Goal: Task Accomplishment & Management: Manage account settings

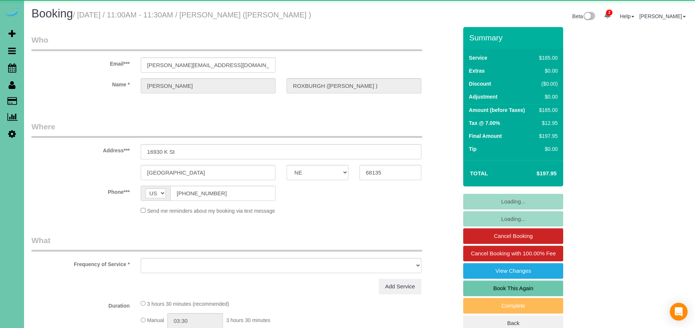
select select "NE"
select select "string:fspay-858f0d01-cce9-4df5-9d09-18bc533f61da"
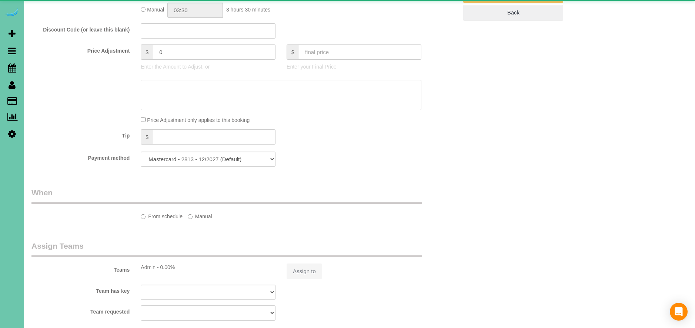
select select "object:658"
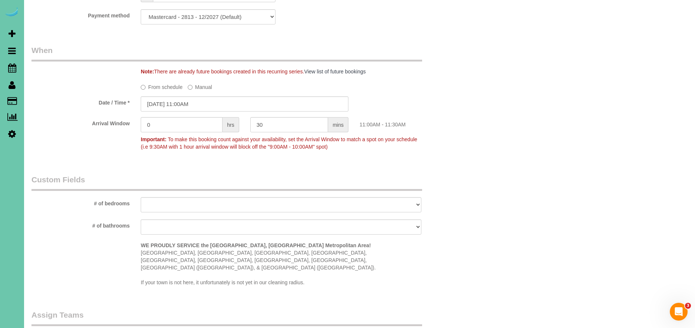
scroll to position [541, 0]
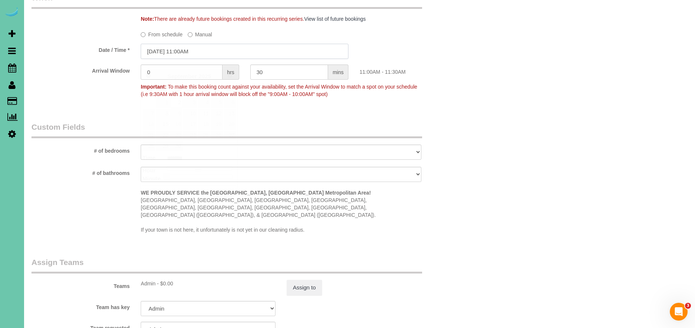
click at [157, 59] on input "09/02/2025 11:00AM" at bounding box center [245, 51] width 208 height 15
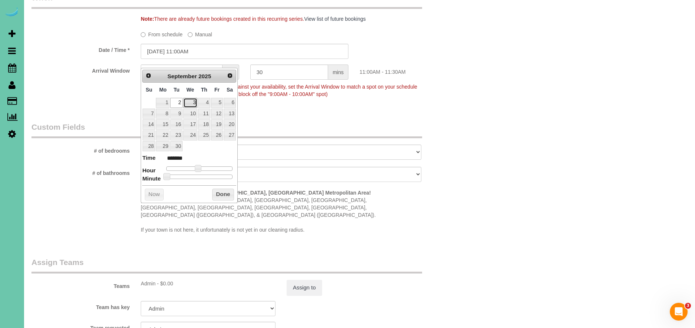
click at [190, 102] on link "3" at bounding box center [190, 103] width 14 height 10
type input "09/03/2025 12:00PM"
type input "*******"
type input "09/03/2025 1:00PM"
type input "******"
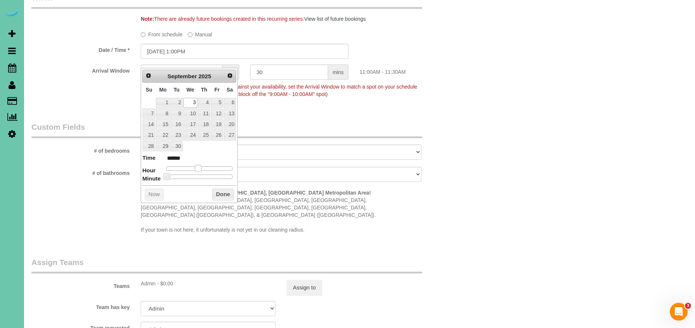
type input "09/03/2025 2:00PM"
type input "******"
type input "09/03/2025 3:00PM"
type input "******"
drag, startPoint x: 198, startPoint y: 170, endPoint x: 216, endPoint y: 187, distance: 24.9
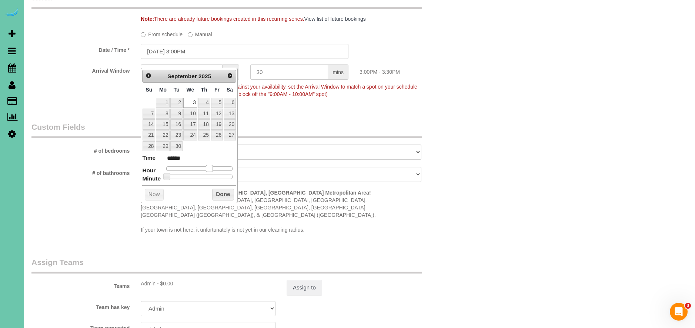
click at [210, 170] on span at bounding box center [209, 168] width 7 height 7
click at [221, 192] on button "Done" at bounding box center [223, 195] width 22 height 12
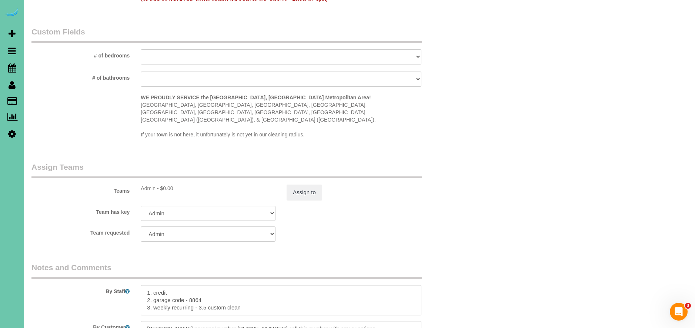
scroll to position [658, 0]
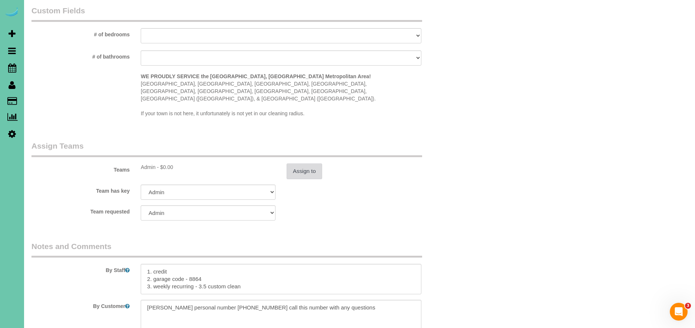
click at [301, 164] on button "Assign to" at bounding box center [305, 171] width 36 height 16
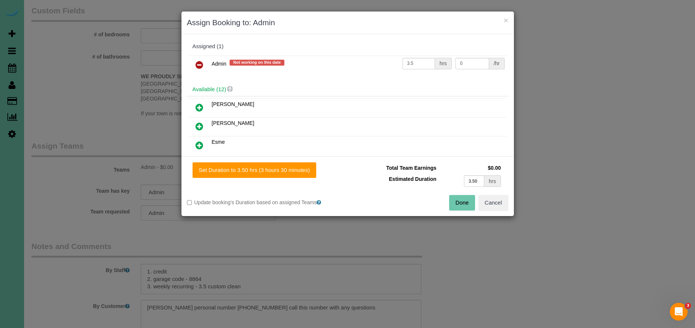
click at [200, 66] on icon at bounding box center [200, 64] width 8 height 9
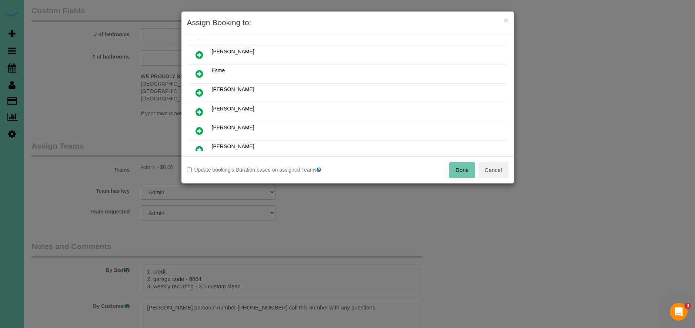
scroll to position [67, 0]
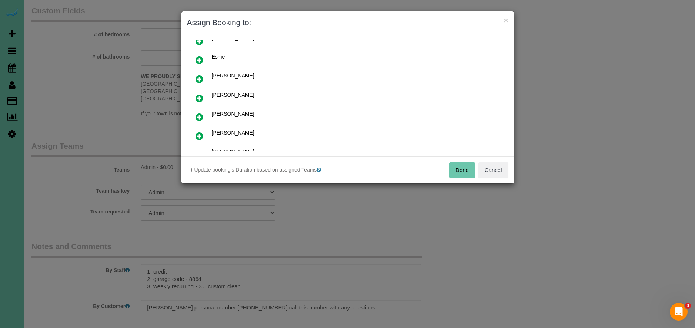
click at [201, 78] on icon at bounding box center [200, 78] width 8 height 9
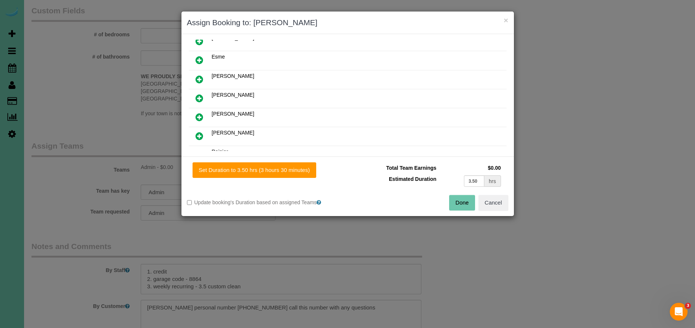
drag, startPoint x: 201, startPoint y: 78, endPoint x: 204, endPoint y: 86, distance: 9.3
click at [201, 78] on icon at bounding box center [200, 79] width 8 height 9
drag, startPoint x: 481, startPoint y: 182, endPoint x: 429, endPoint y: 177, distance: 52.5
click at [429, 177] on tr "Estimated Duration 3.50 hrs" at bounding box center [428, 180] width 150 height 15
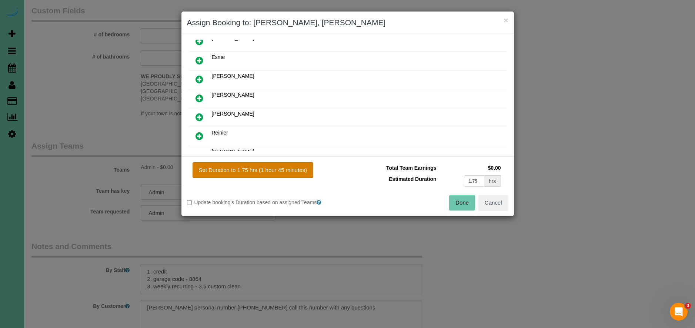
type input "1.75"
click at [301, 171] on button "Set Duration to 1.75 hrs (1 hour 45 minutes)" at bounding box center [253, 170] width 121 height 16
type input "1.75"
click at [466, 202] on button "Done" at bounding box center [462, 203] width 26 height 16
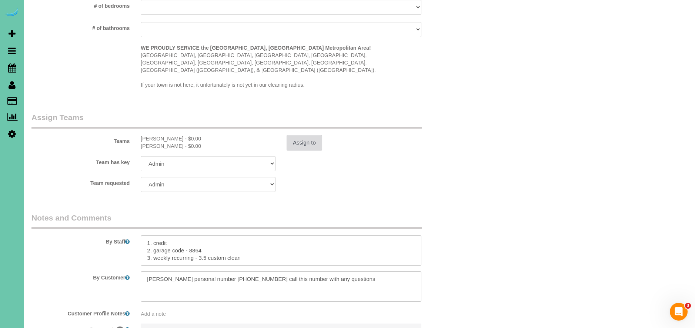
scroll to position [686, 0]
click at [260, 253] on textarea at bounding box center [281, 250] width 281 height 30
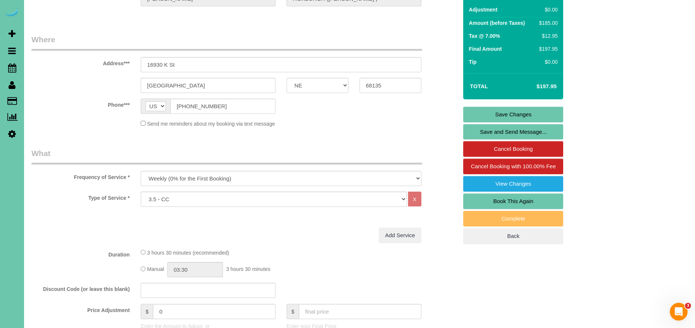
scroll to position [73, 0]
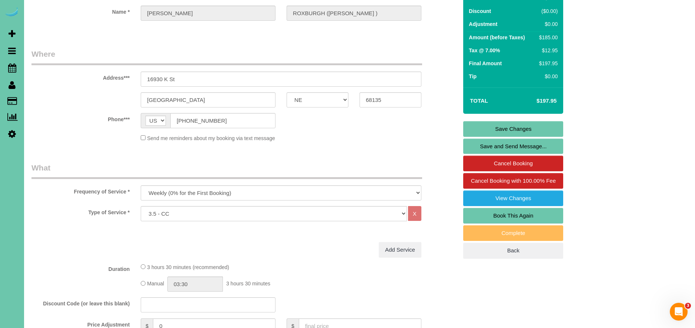
type textarea "1. credit 2. garage code - 8864 3. weekly recurring - 3.5 custom clean split in…"
click at [530, 136] on link "Save Changes" at bounding box center [513, 129] width 100 height 16
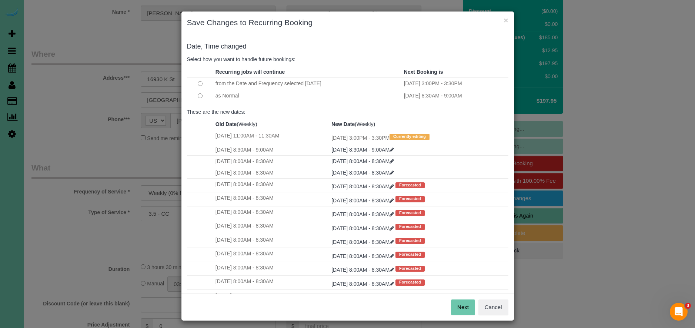
click at [475, 308] on button "Next" at bounding box center [463, 307] width 24 height 16
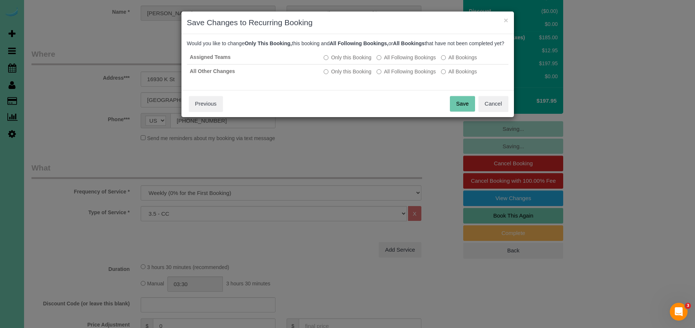
click at [466, 109] on button "Save" at bounding box center [462, 104] width 25 height 16
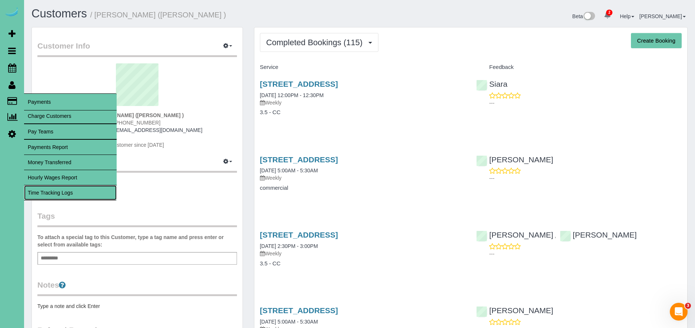
click at [56, 192] on link "Time Tracking Logs" at bounding box center [70, 192] width 93 height 15
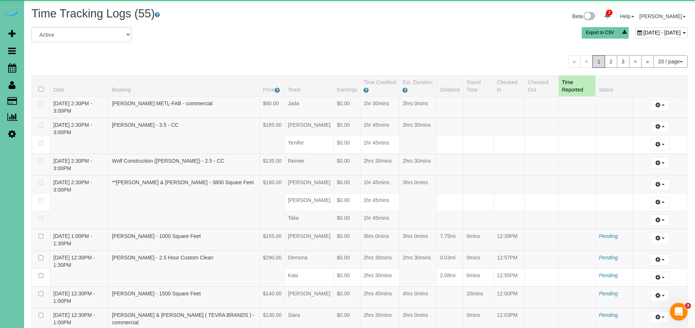
click at [643, 30] on span "[DATE] - [DATE]" at bounding box center [661, 33] width 37 height 6
type input "**********"
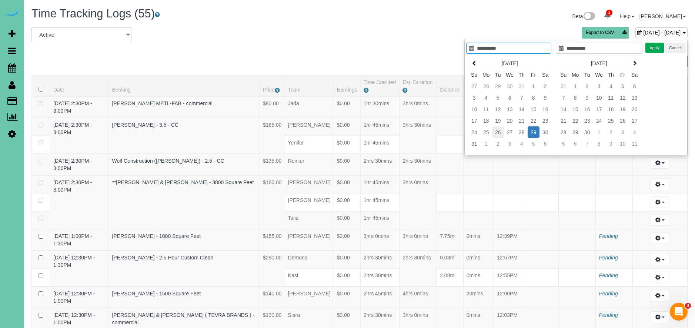
type input "**********"
click at [497, 132] on td "26" at bounding box center [498, 131] width 12 height 11
type input "**********"
click at [497, 132] on td "26" at bounding box center [498, 131] width 12 height 11
type input "**********"
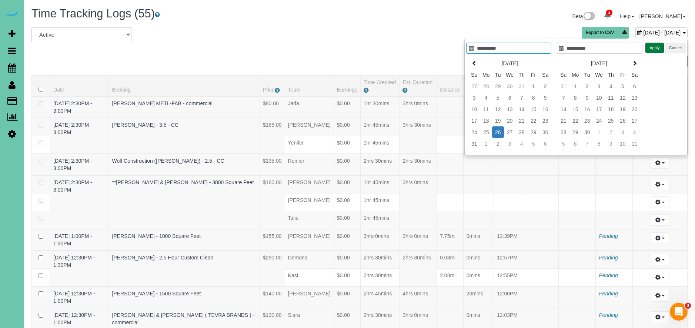
click at [654, 47] on button "Apply" at bounding box center [655, 48] width 19 height 11
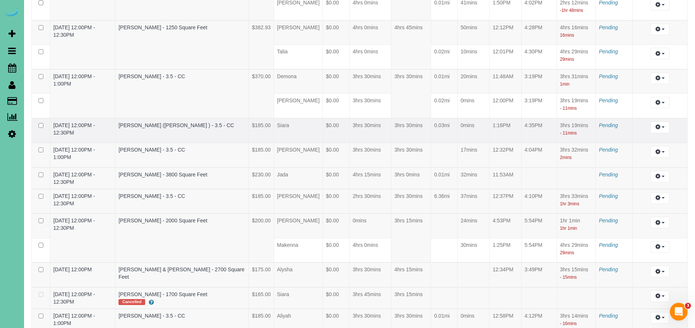
scroll to position [431, 0]
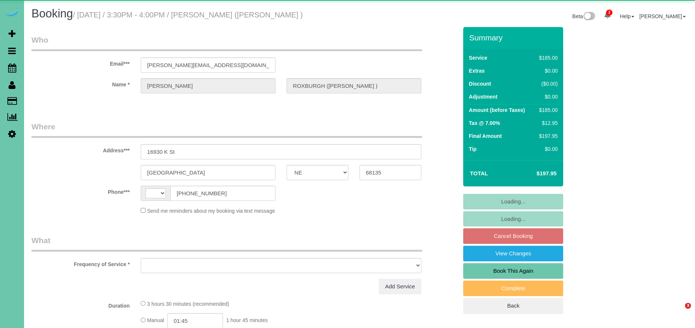
select select "NE"
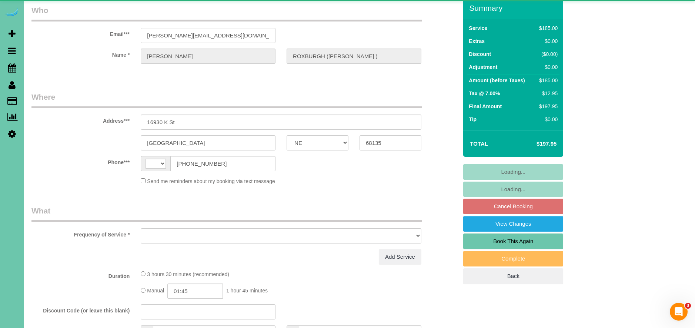
select select "string:[GEOGRAPHIC_DATA]"
select select "object:658"
select select "string:fspay-858f0d01-cce9-4df5-9d09-18bc533f61da"
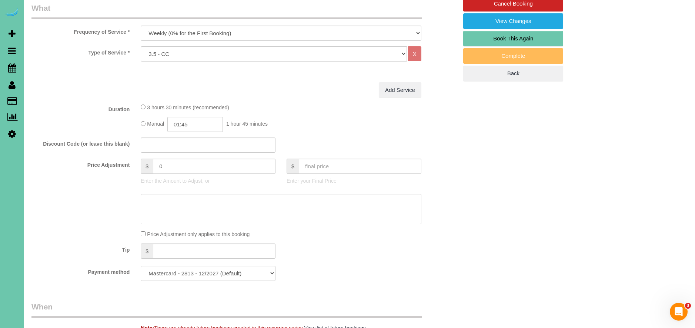
scroll to position [229, 0]
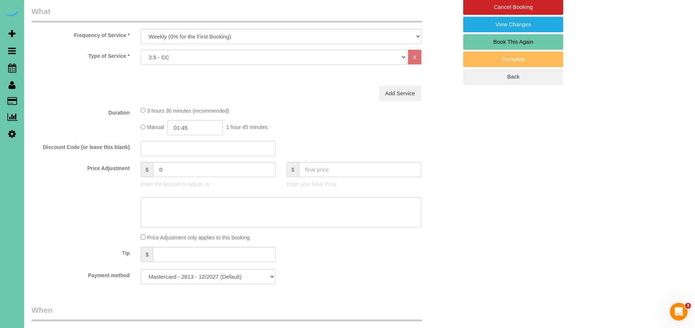
click at [146, 114] on div "3 hours 30 minutes (recommended)" at bounding box center [281, 110] width 281 height 8
click at [145, 114] on div "3 hours 30 minutes (recommended)" at bounding box center [281, 110] width 281 height 8
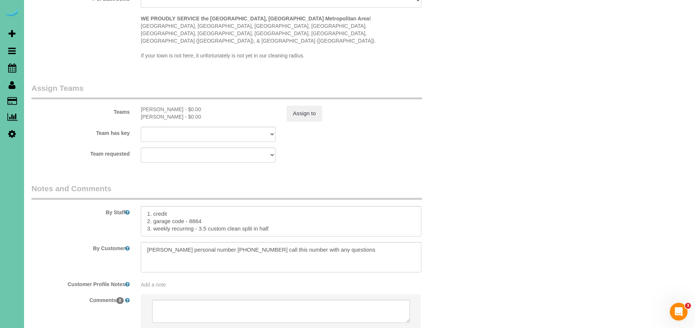
scroll to position [744, 0]
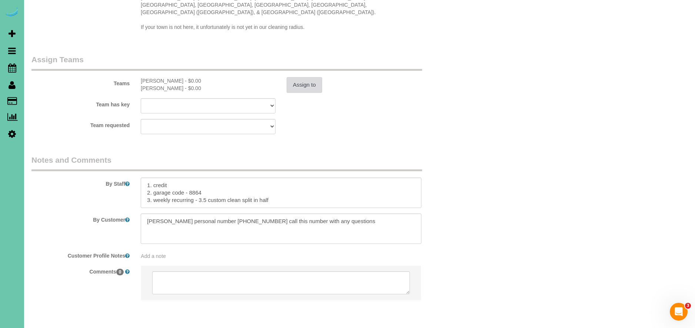
click at [316, 77] on button "Assign to" at bounding box center [305, 85] width 36 height 16
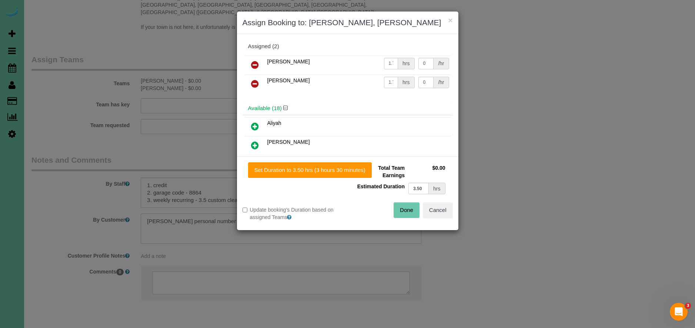
scroll to position [0, 0]
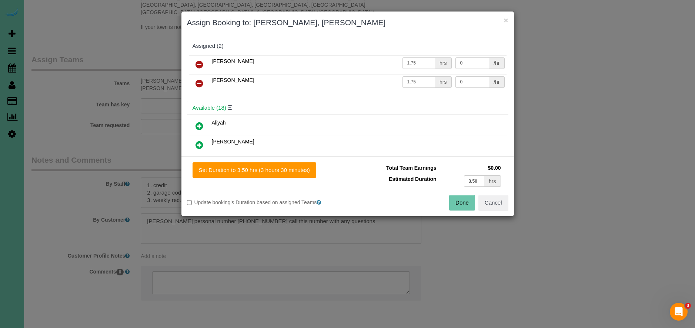
click at [196, 63] on icon at bounding box center [200, 64] width 8 height 9
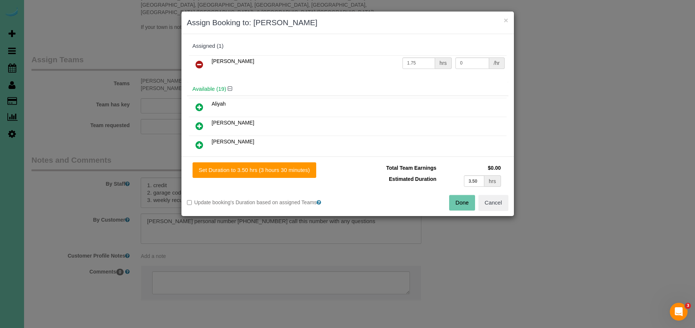
click at [197, 63] on icon at bounding box center [200, 64] width 8 height 9
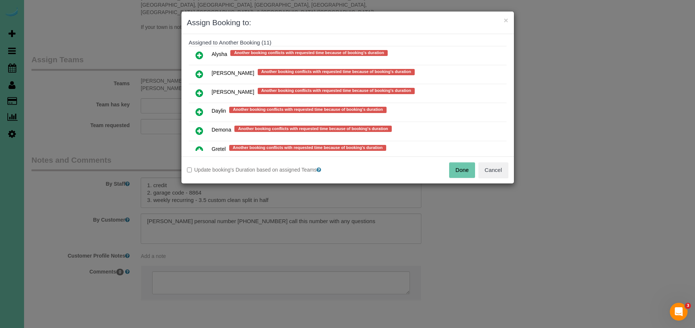
click at [199, 111] on icon at bounding box center [200, 111] width 8 height 9
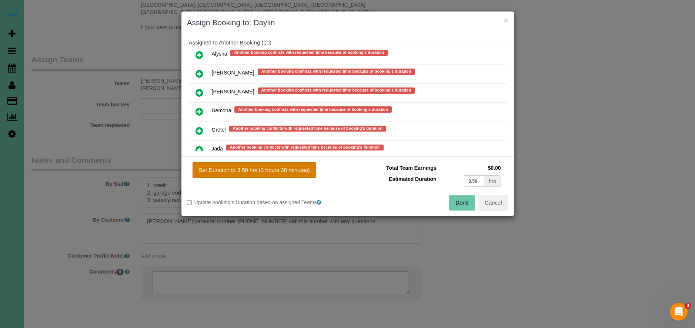
click at [286, 174] on button "Set Duration to 3.50 hrs (3 hours 30 minutes)" at bounding box center [255, 170] width 124 height 16
type input "3.50"
click at [465, 204] on button "Done" at bounding box center [462, 203] width 26 height 16
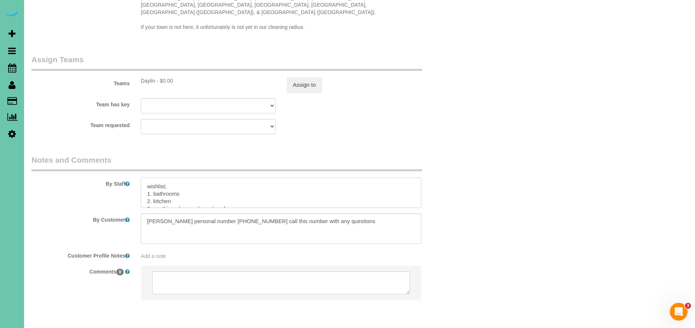
scroll to position [0, 0]
click at [282, 196] on textarea at bounding box center [281, 192] width 281 height 30
click at [292, 177] on textarea at bounding box center [281, 192] width 281 height 30
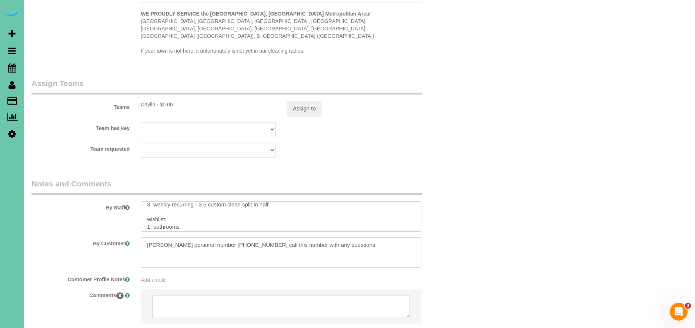
scroll to position [14, 0]
click at [277, 206] on textarea at bounding box center [281, 216] width 281 height 30
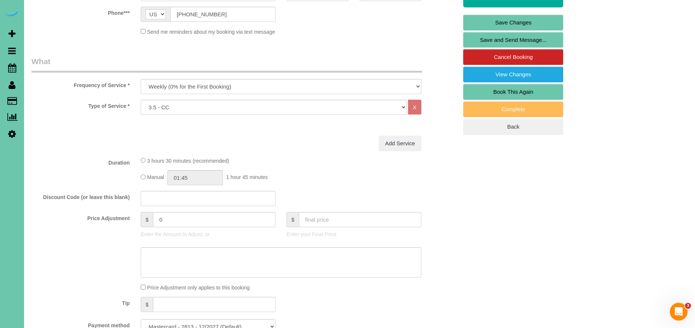
scroll to position [87, 0]
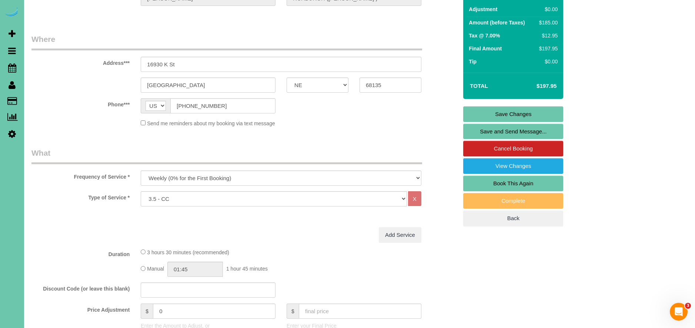
type textarea "1. credit 2. garage code - 8864 3. weekly recurring - 3.5 custom clean wishlist…"
click at [516, 122] on link "Save Changes" at bounding box center [513, 114] width 100 height 16
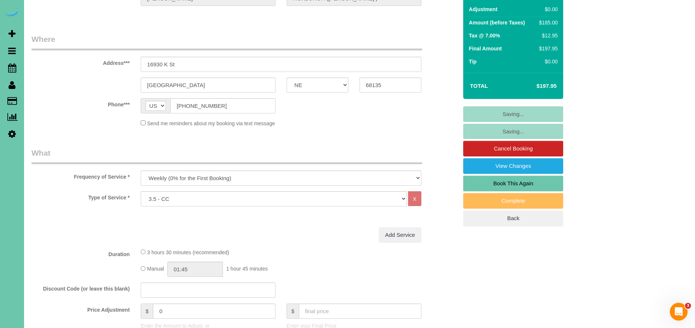
scroll to position [91, 0]
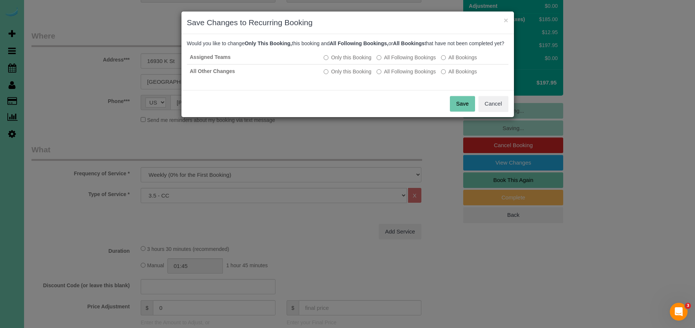
click at [466, 111] on button "Save" at bounding box center [462, 104] width 25 height 16
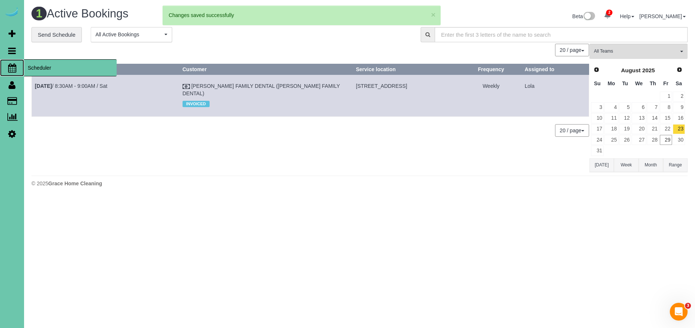
click at [84, 72] on span "Scheduler" at bounding box center [70, 67] width 93 height 17
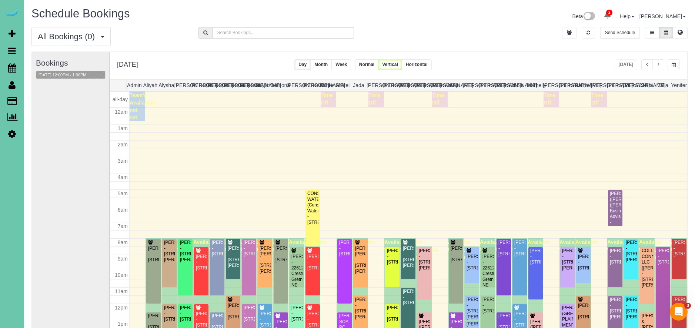
scroll to position [98, 0]
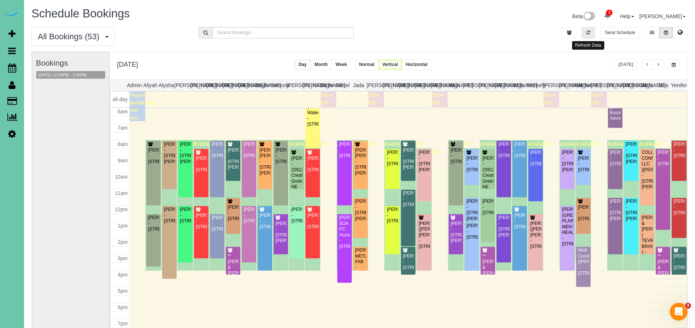
click at [587, 33] on icon "button" at bounding box center [589, 32] width 4 height 4
click at [677, 69] on button "button" at bounding box center [674, 64] width 12 height 11
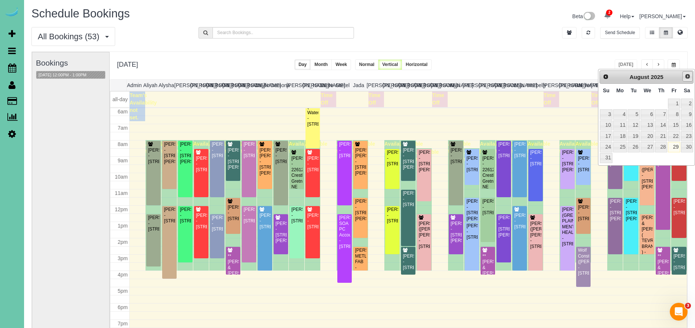
click at [687, 78] on span "Next" at bounding box center [688, 76] width 6 height 6
click at [633, 105] on link "2" at bounding box center [634, 104] width 12 height 10
type input "**********"
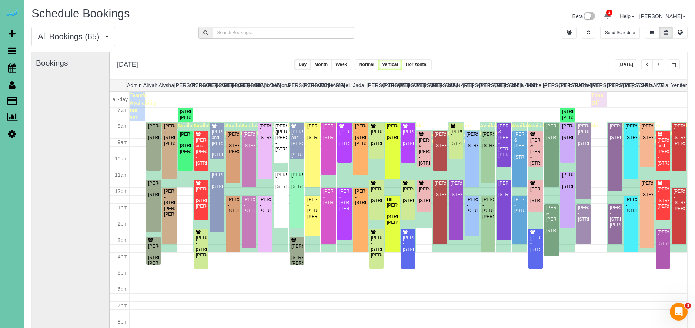
scroll to position [117, 0]
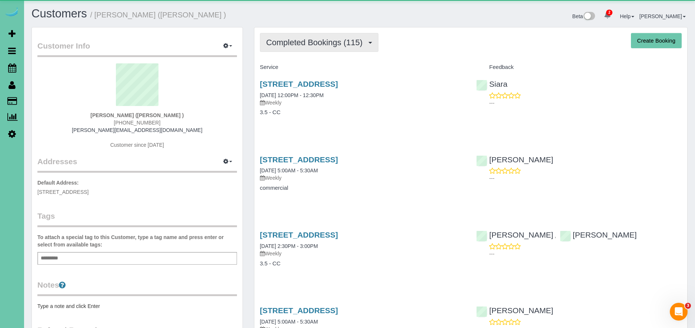
click at [299, 40] on span "Completed Bookings (115)" at bounding box center [316, 42] width 100 height 9
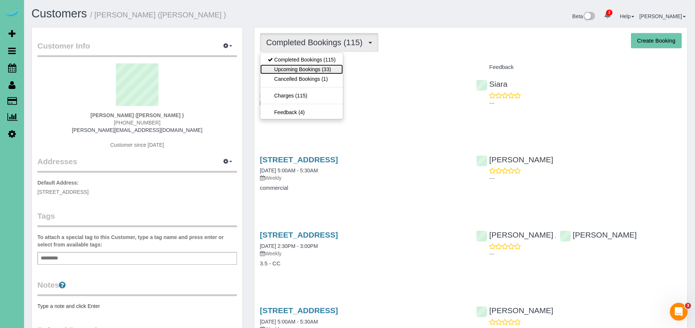
click at [315, 70] on link "Upcoming Bookings (33)" at bounding box center [301, 69] width 83 height 10
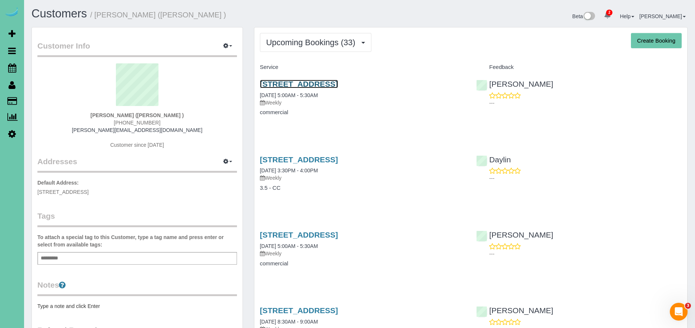
click at [338, 83] on link "3708 S 132nd St, Omaha, NE 68144" at bounding box center [299, 84] width 78 height 9
click at [338, 159] on link "16930 K St, Omaha, NE 68135" at bounding box center [299, 159] width 78 height 9
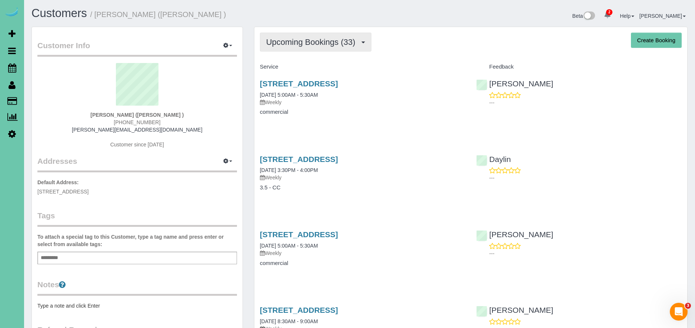
click at [290, 35] on button "Upcoming Bookings (33)" at bounding box center [316, 42] width 112 height 19
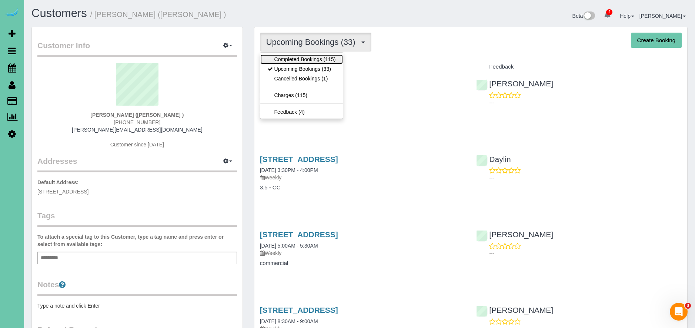
click at [303, 61] on link "Completed Bookings (115)" at bounding box center [301, 59] width 83 height 10
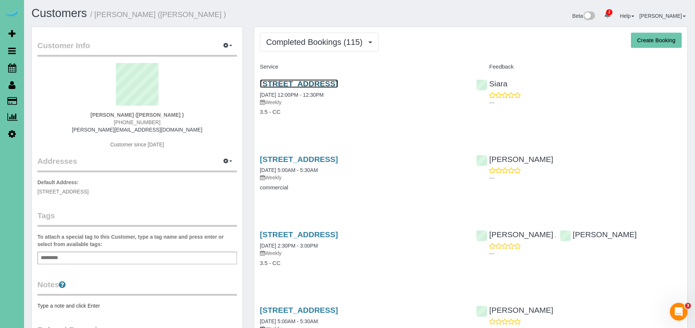
click at [330, 83] on link "16930 K St, Omaha, NE 68135" at bounding box center [299, 83] width 78 height 9
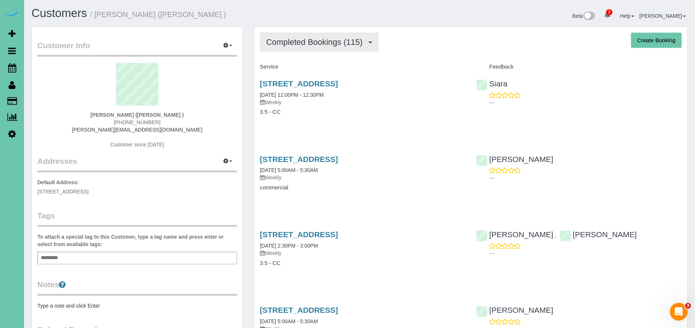
click at [315, 44] on span "Completed Bookings (115)" at bounding box center [316, 41] width 100 height 9
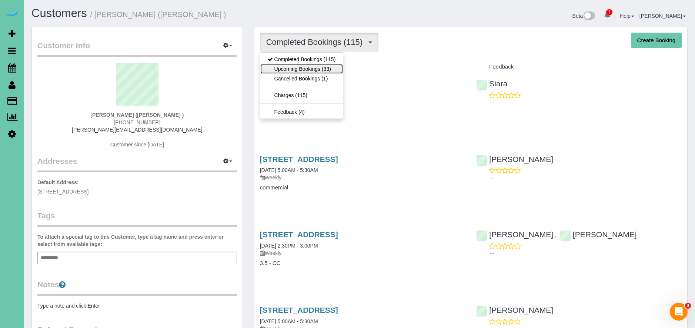
click at [319, 67] on link "Upcoming Bookings (33)" at bounding box center [301, 69] width 83 height 10
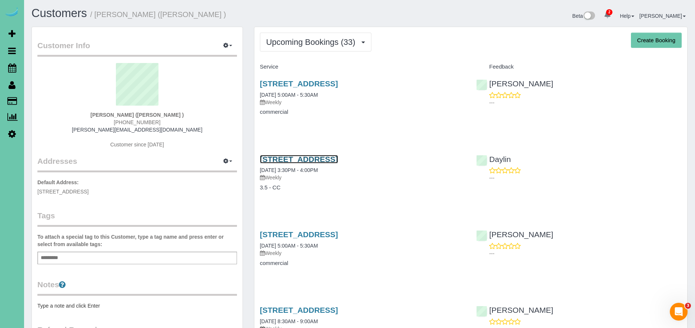
click at [338, 158] on link "16930 K St, Omaha, NE 68135" at bounding box center [299, 159] width 78 height 9
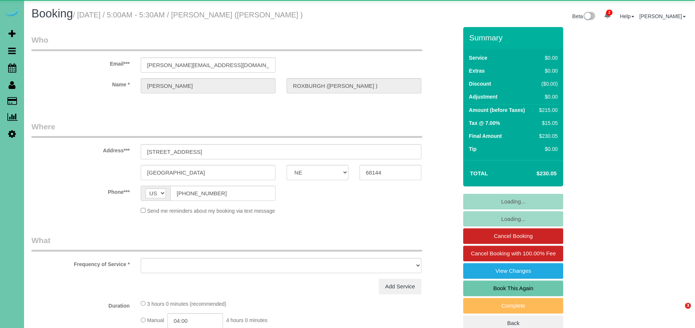
select select "NE"
select select "object:841"
select select "string:fspay-858f0d01-cce9-4df5-9d09-18bc533f61da"
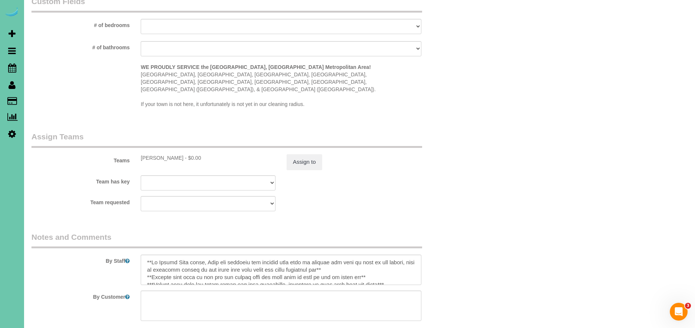
scroll to position [668, 0]
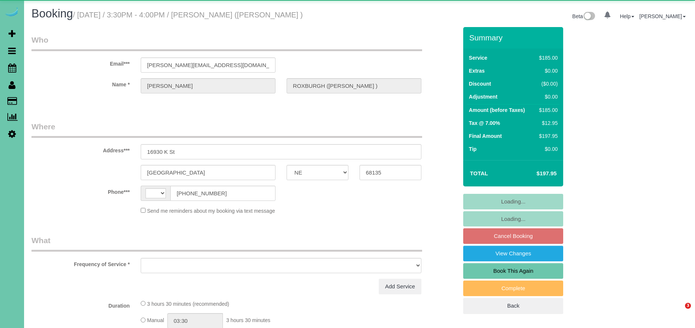
select select "NE"
select select "string:[GEOGRAPHIC_DATA]"
select select "object:635"
select select "string:fspay-858f0d01-cce9-4df5-9d09-18bc533f61da"
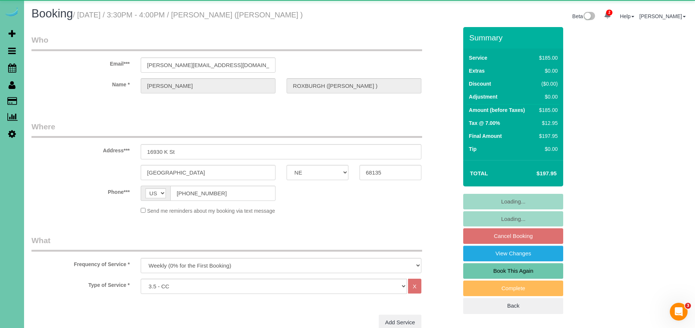
select select "object:837"
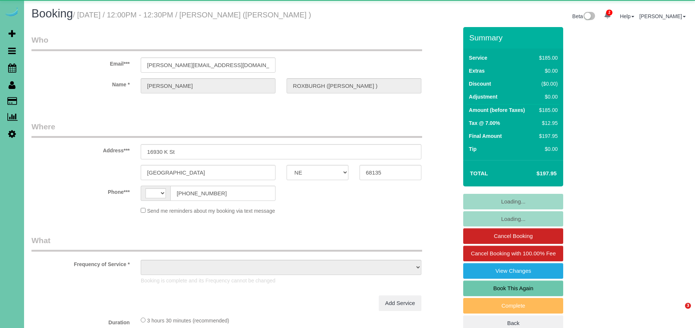
select select "NE"
select select "string:fspay-858f0d01-cce9-4df5-9d09-18bc533f61da"
select select "string:[GEOGRAPHIC_DATA]"
select select "object:663"
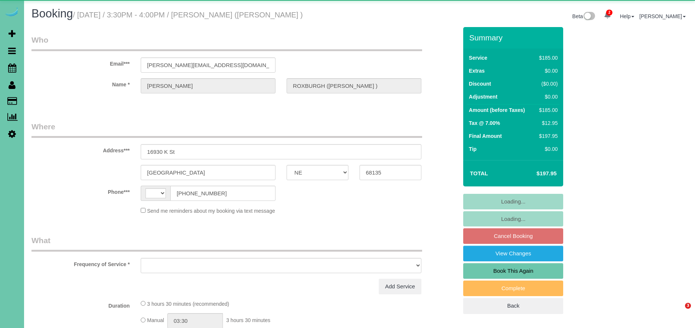
select select "NE"
select select "string:fspay-858f0d01-cce9-4df5-9d09-18bc533f61da"
select select "string:[GEOGRAPHIC_DATA]"
select select "object:654"
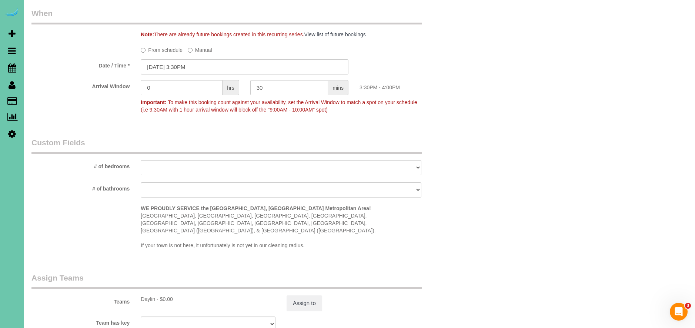
scroll to position [440, 0]
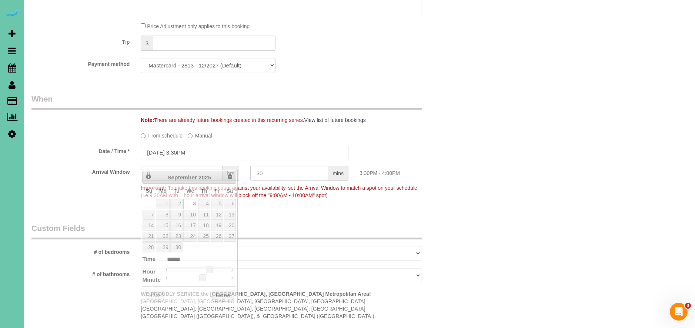
click at [157, 160] on input "09/03/2025 3:30PM" at bounding box center [245, 152] width 208 height 15
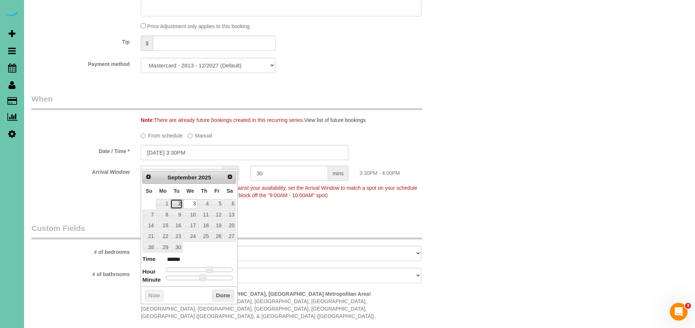
click at [176, 202] on link "2" at bounding box center [176, 204] width 12 height 10
type input "09/02/2025 3:30PM"
click at [220, 296] on button "Done" at bounding box center [223, 296] width 22 height 12
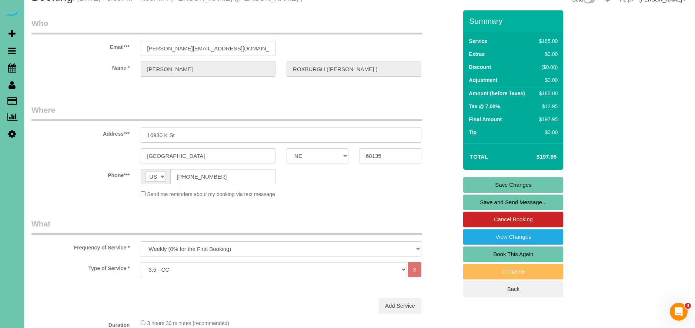
scroll to position [0, 0]
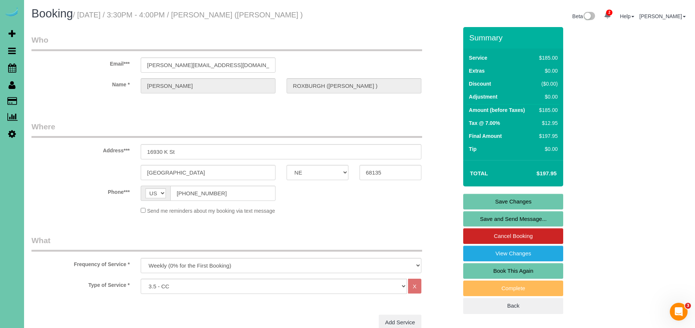
click at [531, 207] on link "Save Changes" at bounding box center [513, 202] width 100 height 16
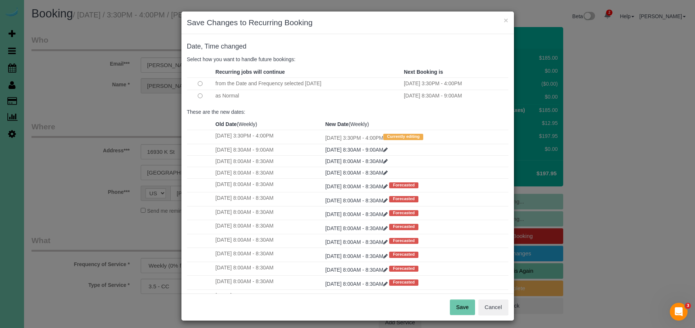
click at [466, 308] on button "Save" at bounding box center [462, 307] width 25 height 16
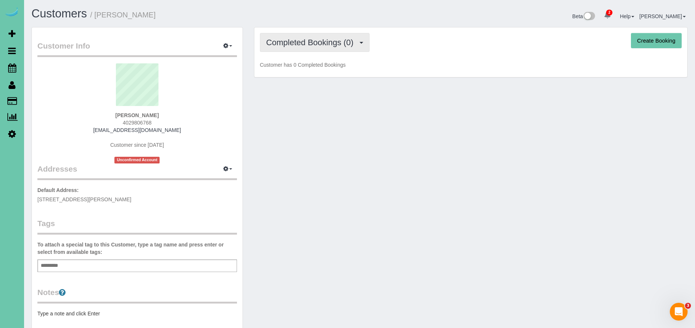
click at [306, 47] on button "Completed Bookings (0)" at bounding box center [315, 42] width 110 height 19
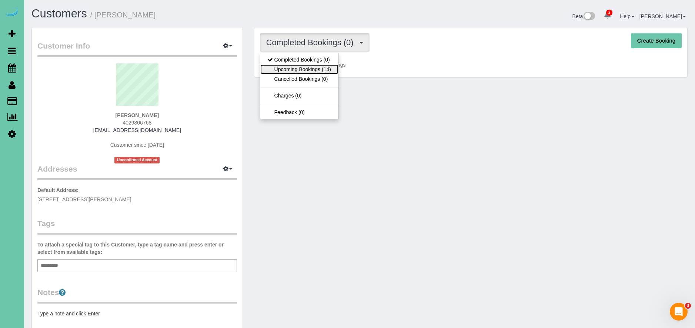
click at [321, 69] on link "Upcoming Bookings (14)" at bounding box center [299, 69] width 78 height 10
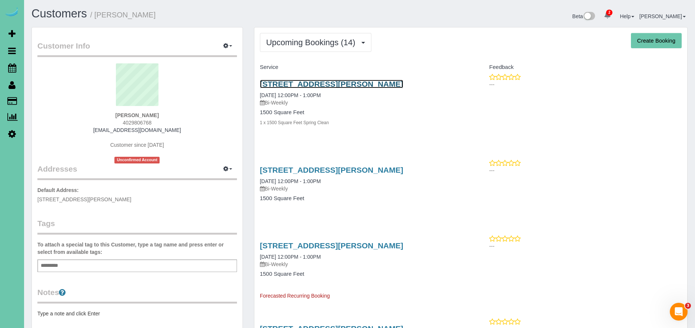
click at [356, 85] on link "[STREET_ADDRESS][PERSON_NAME]" at bounding box center [331, 84] width 143 height 9
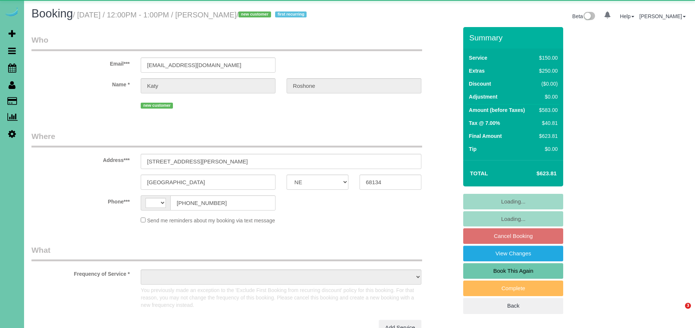
select select "NE"
select select "string:[GEOGRAPHIC_DATA]"
select select "object:680"
select select "string:fspay-1974b4d7-de6a-4c32-b120-49e4039e6337"
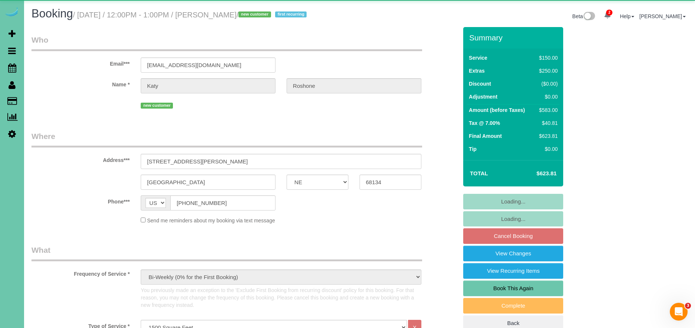
select select "number:34"
select select "number:42"
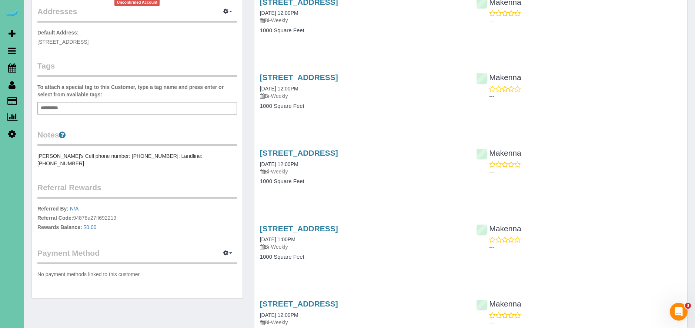
scroll to position [159, 0]
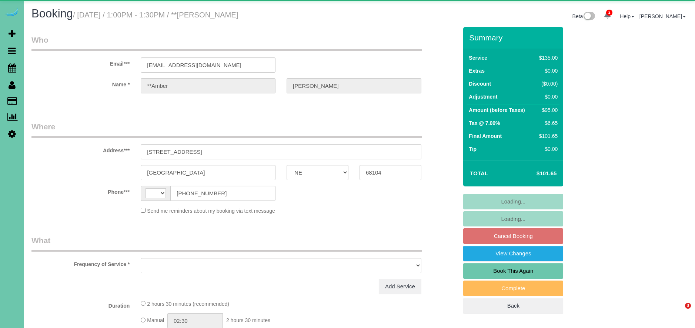
select select "NE"
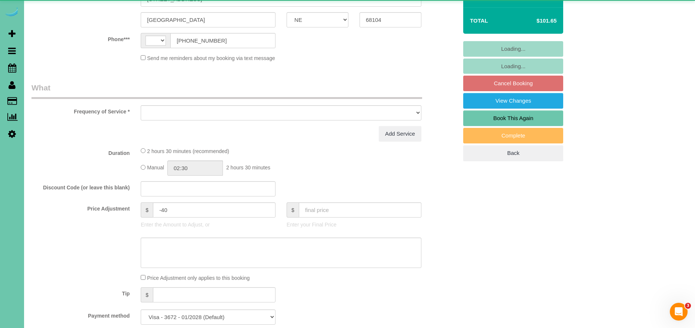
select select "string:[GEOGRAPHIC_DATA]"
select select "object:633"
select select "number:34"
select select "number:41"
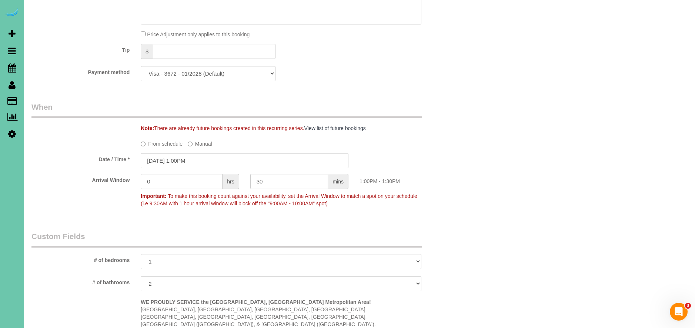
scroll to position [432, 0]
click at [158, 159] on input "[DATE] 1:00PM" at bounding box center [245, 160] width 208 height 15
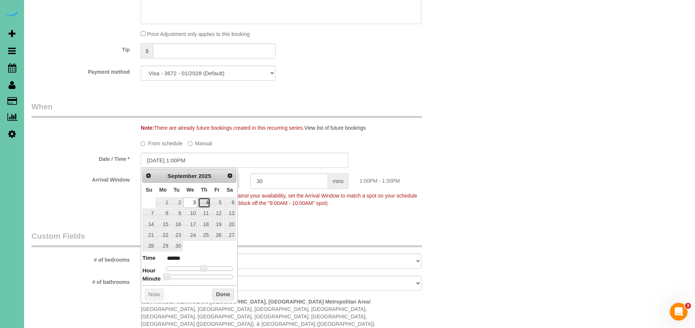
click at [206, 200] on link "4" at bounding box center [204, 202] width 12 height 10
click at [220, 294] on button "Done" at bounding box center [223, 295] width 22 height 12
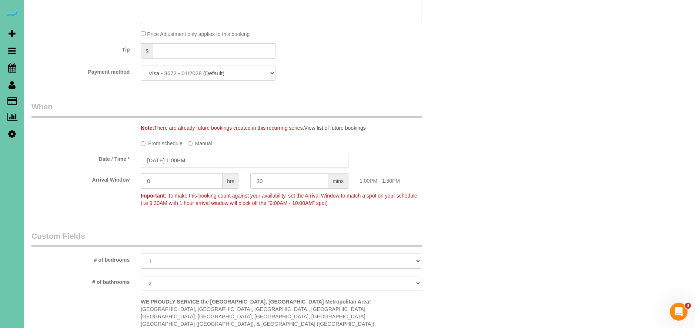
click at [183, 162] on input "[DATE] 1:00PM" at bounding box center [245, 160] width 208 height 15
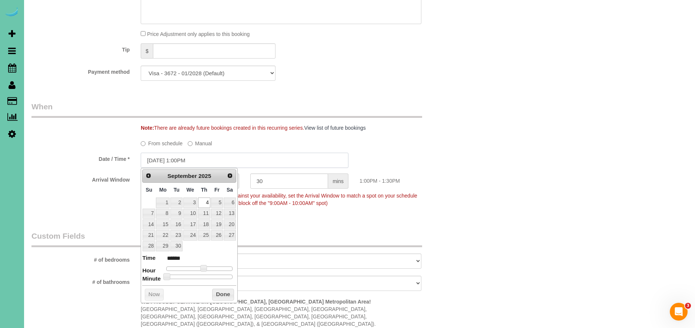
scroll to position [433, 0]
type input "[DATE] 2:00PM"
type input "******"
drag, startPoint x: 205, startPoint y: 267, endPoint x: 210, endPoint y: 267, distance: 4.8
click at [210, 267] on div at bounding box center [199, 268] width 66 height 4
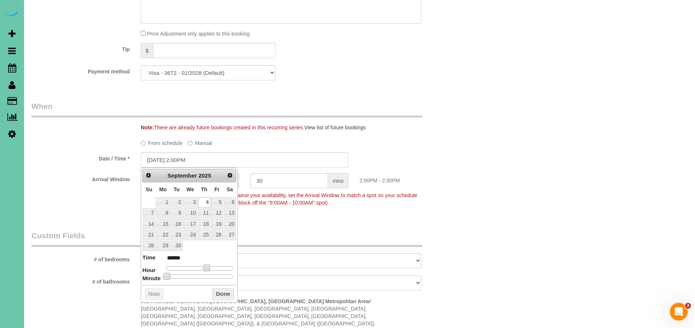
type input "[DATE] 2:05PM"
type input "******"
type input "[DATE] 2:10PM"
type input "******"
type input "[DATE] 2:15PM"
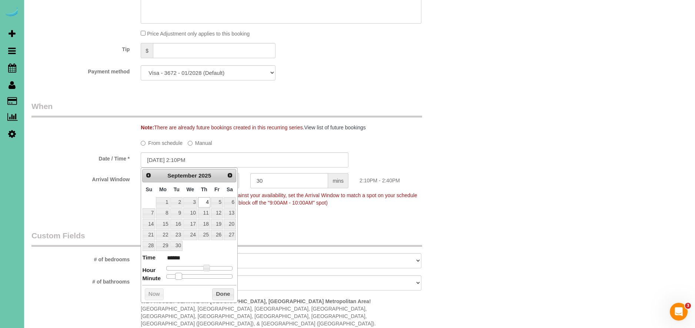
type input "******"
type input "[DATE] 2:20PM"
type input "******"
type input "[DATE] 2:25PM"
type input "******"
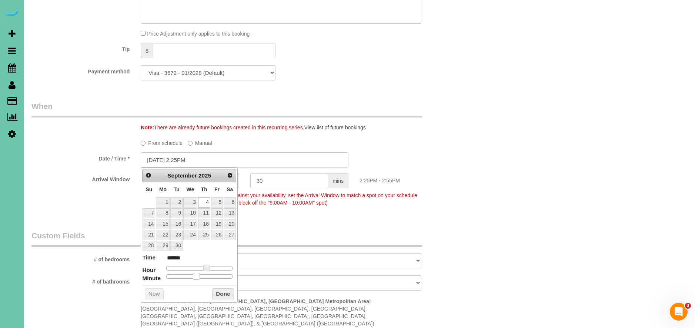
type input "[DATE] 2:30PM"
type input "******"
type input "[DATE] 2:25PM"
type input "******"
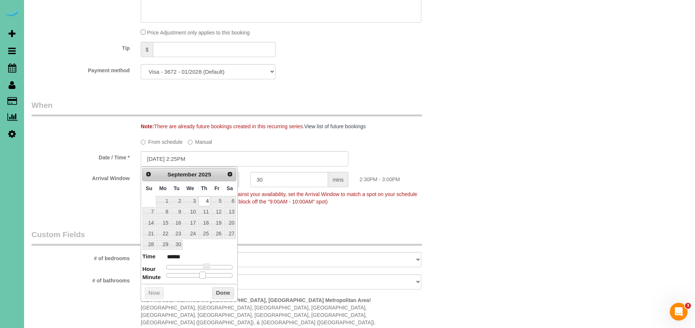
type input "[DATE] 2:20PM"
type input "******"
type input "[DATE] 2:15PM"
type input "******"
type input "[DATE] 2:10PM"
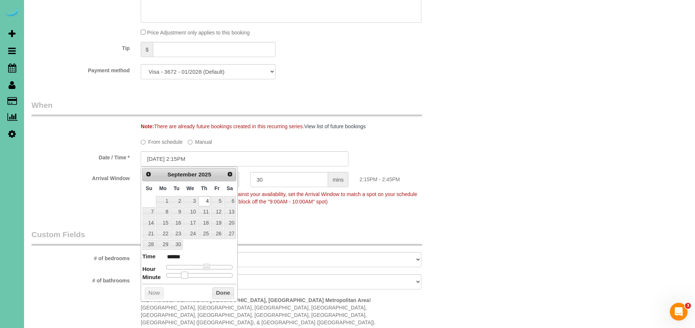
type input "******"
type input "[DATE] 2:05PM"
type input "******"
type input "[DATE] 2:00PM"
type input "******"
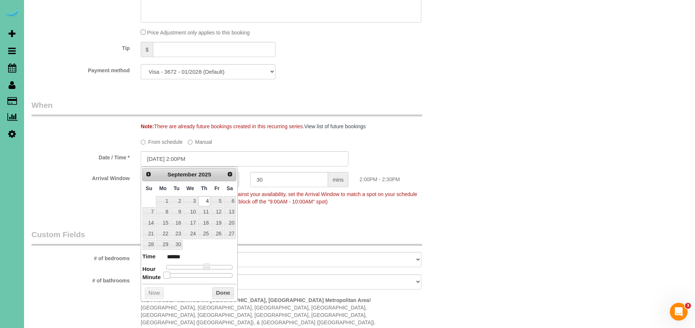
drag, startPoint x: 164, startPoint y: 276, endPoint x: 238, endPoint y: 299, distance: 76.8
click at [161, 276] on dl "Time ****** Hour Minute Second Millisecond Microsecond Time Zone ***** ***** **…" at bounding box center [189, 265] width 94 height 26
click at [226, 297] on button "Done" at bounding box center [223, 293] width 22 height 12
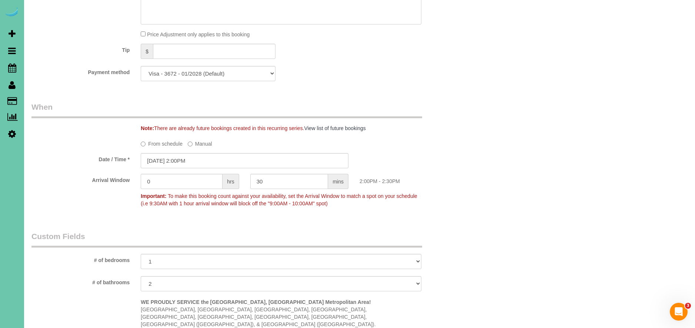
scroll to position [432, 0]
click at [184, 160] on input "[DATE] 2:00PM" at bounding box center [245, 160] width 208 height 15
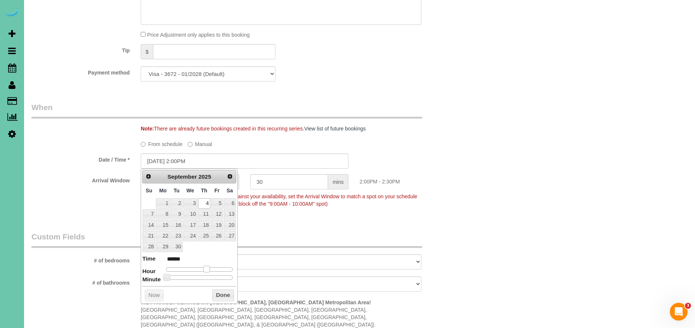
type input "[DATE] 3:00PM"
type input "******"
drag, startPoint x: 209, startPoint y: 270, endPoint x: 213, endPoint y: 270, distance: 3.7
click at [213, 270] on div at bounding box center [199, 269] width 66 height 4
click at [223, 293] on button "Done" at bounding box center [223, 295] width 22 height 12
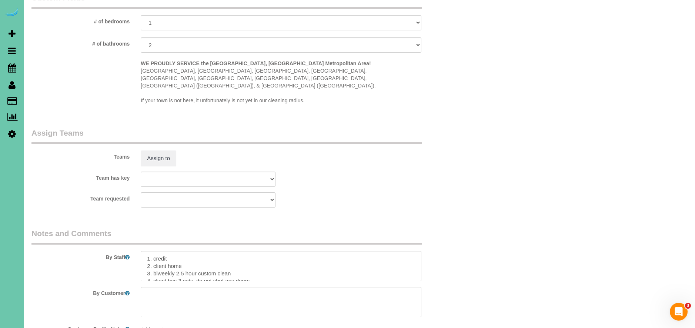
scroll to position [0, 0]
click at [173, 150] on button "Assign to" at bounding box center [159, 158] width 36 height 16
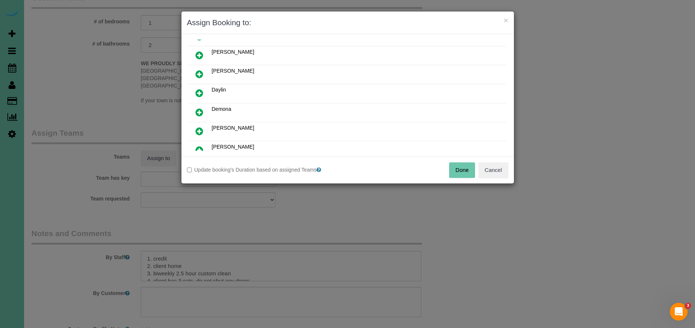
drag, startPoint x: 197, startPoint y: 111, endPoint x: 200, endPoint y: 120, distance: 9.5
click at [197, 111] on icon at bounding box center [200, 112] width 8 height 9
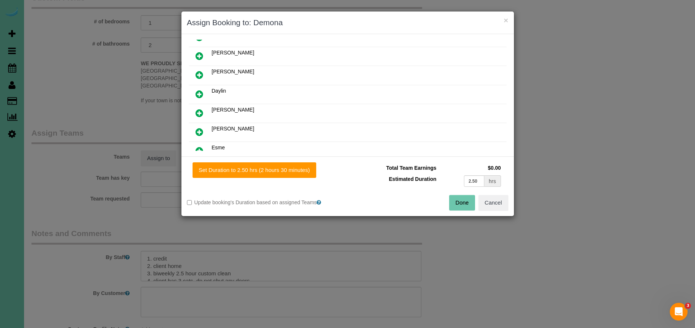
click at [200, 112] on icon at bounding box center [200, 113] width 8 height 9
drag, startPoint x: 479, startPoint y: 181, endPoint x: 429, endPoint y: 177, distance: 49.8
click at [429, 177] on tr "Estimated Duration 2.50 hrs" at bounding box center [428, 180] width 150 height 15
type input "1.25"
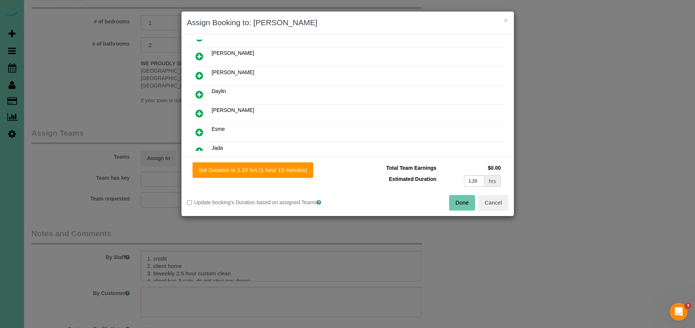
click at [226, 154] on div "Assigned (2) Demona 0 hrs 0 /hr [PERSON_NAME] 0 hrs 0 /hr" at bounding box center [348, 95] width 333 height 122
click at [226, 165] on button "Set Duration to 1.25 hrs (1 hour 15 minutes)" at bounding box center [253, 170] width 121 height 16
type input "1.25"
click at [456, 206] on button "Done" at bounding box center [462, 203] width 26 height 16
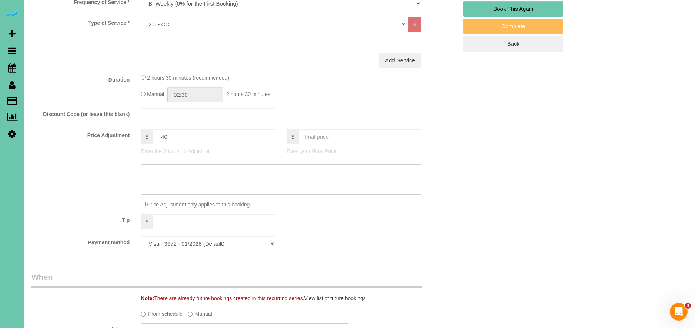
scroll to position [0, 0]
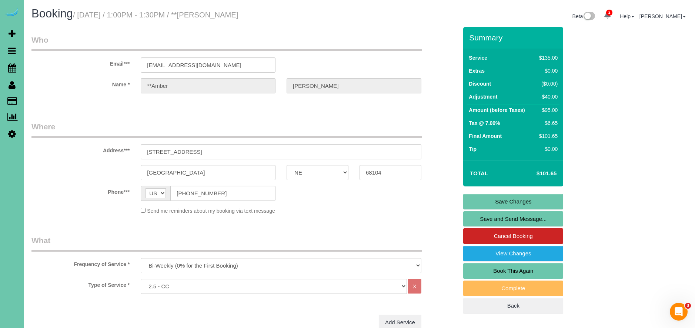
drag, startPoint x: 555, startPoint y: 202, endPoint x: 551, endPoint y: 202, distance: 3.7
click at [555, 202] on link "Save Changes" at bounding box center [513, 202] width 100 height 16
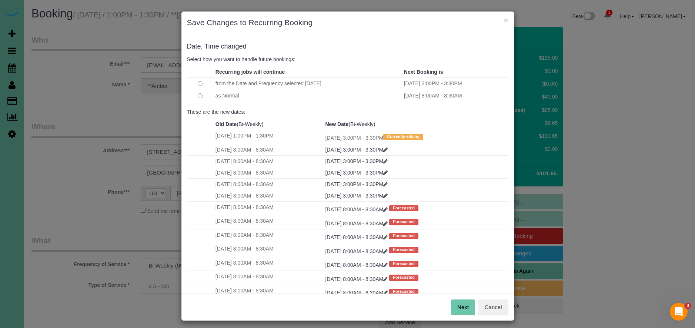
click at [219, 96] on td "as Normal" at bounding box center [308, 96] width 189 height 12
click at [463, 297] on div "Next Cancel" at bounding box center [348, 306] width 333 height 27
click at [462, 299] on div "Next Cancel" at bounding box center [348, 306] width 333 height 27
click at [463, 303] on button "Next" at bounding box center [463, 307] width 24 height 16
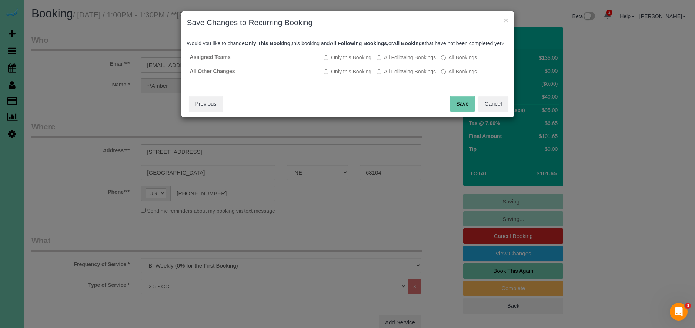
click at [464, 109] on button "Save" at bounding box center [462, 104] width 25 height 16
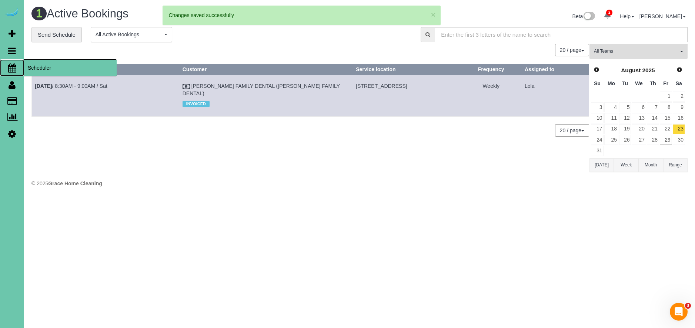
click at [60, 66] on span "Scheduler" at bounding box center [70, 67] width 93 height 17
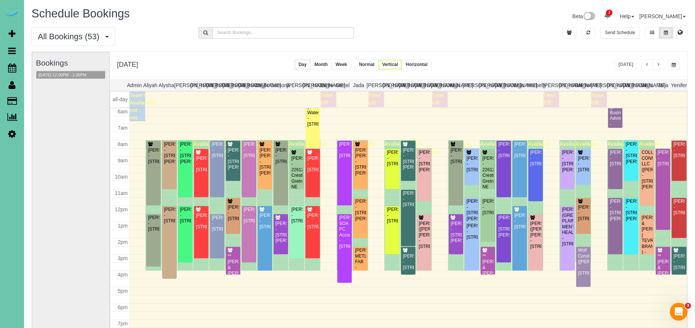
click at [674, 66] on span "button" at bounding box center [674, 65] width 4 height 4
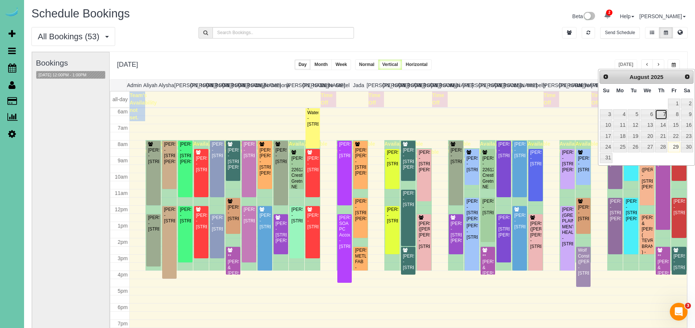
click at [662, 113] on link "7" at bounding box center [661, 114] width 12 height 10
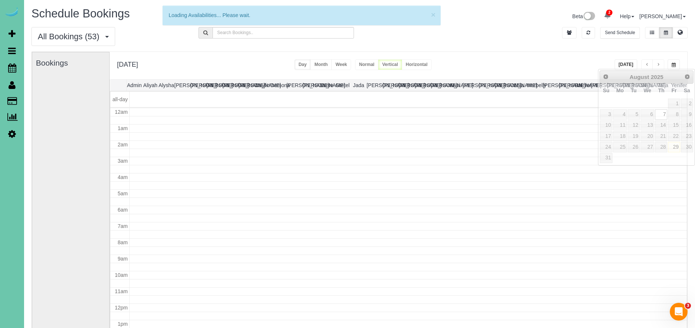
scroll to position [98, 0]
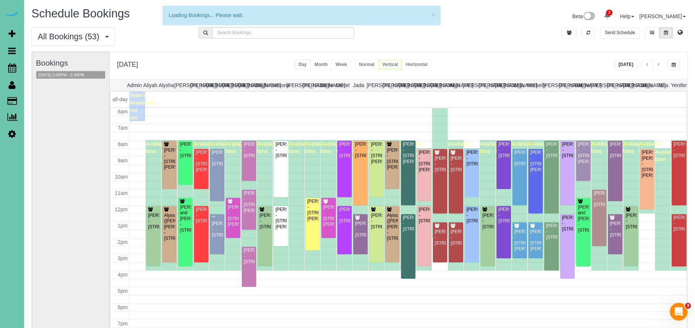
click at [672, 65] on span "button" at bounding box center [674, 65] width 4 height 4
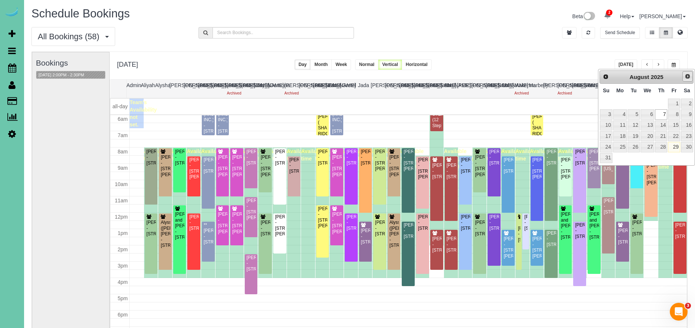
click at [688, 78] on span "Next" at bounding box center [688, 76] width 6 height 6
click at [667, 103] on link "4" at bounding box center [661, 103] width 12 height 10
type input "**********"
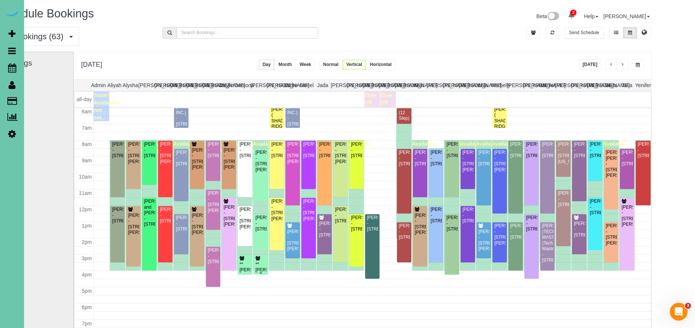
scroll to position [0, 40]
click at [244, 266] on div "**[PERSON_NAME] - [STREET_ADDRESS]" at bounding box center [244, 273] width 11 height 23
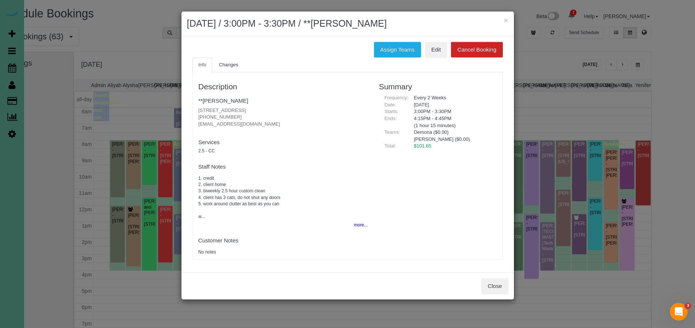
drag, startPoint x: 238, startPoint y: 116, endPoint x: 195, endPoint y: 117, distance: 43.0
click at [195, 117] on div "Description **[PERSON_NAME] [STREET_ADDRESS] [PHONE_NUMBER] [EMAIL_ADDRESS][DOM…" at bounding box center [283, 165] width 181 height 179
copy p "[PHONE_NUMBER]"
click at [499, 293] on button "Close" at bounding box center [495, 286] width 27 height 16
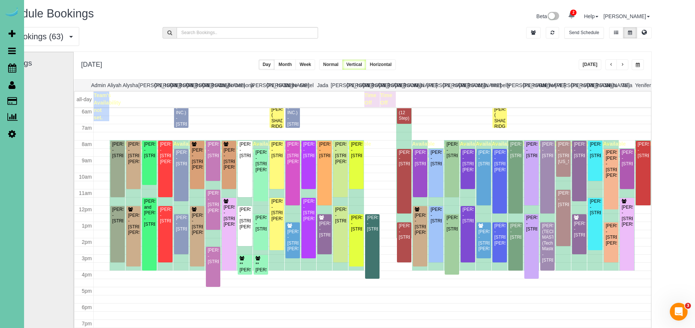
click at [610, 67] on span "button" at bounding box center [612, 65] width 4 height 4
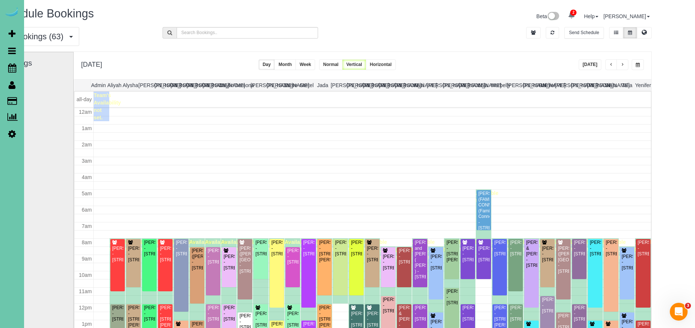
scroll to position [98, 0]
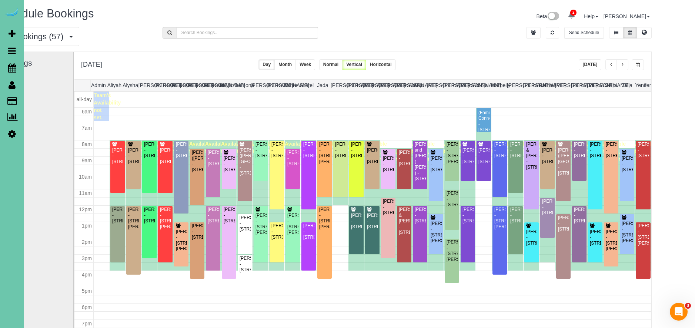
click at [610, 67] on span "button" at bounding box center [612, 65] width 4 height 4
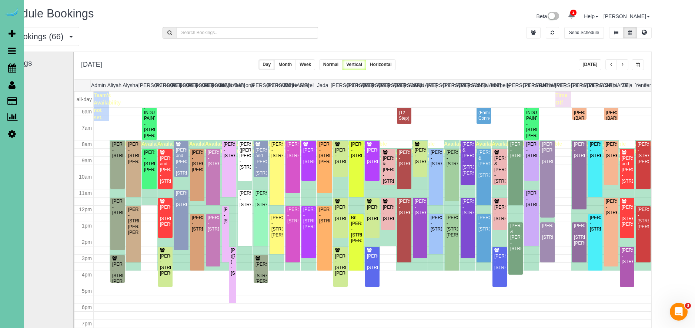
click at [230, 261] on div "[PERSON_NAME] ([PERSON_NAME] ) - [STREET_ADDRESS]" at bounding box center [232, 261] width 4 height 29
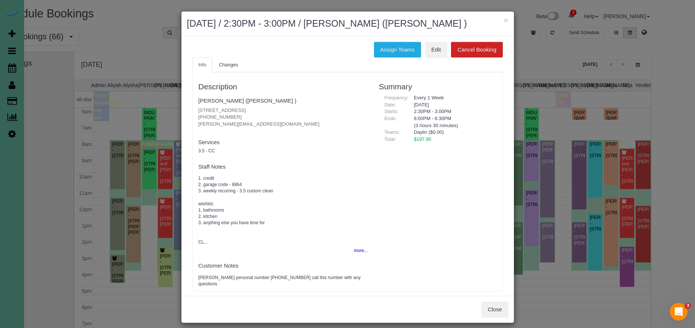
drag, startPoint x: 241, startPoint y: 131, endPoint x: 168, endPoint y: 133, distance: 73.4
click at [168, 133] on div "× [DATE] / 2:30PM - 3:00PM / [PERSON_NAME] ([PERSON_NAME] ) Assign Teams Edit C…" at bounding box center [347, 164] width 695 height 328
drag, startPoint x: 275, startPoint y: 289, endPoint x: 292, endPoint y: 226, distance: 64.9
click at [247, 287] on pre "[PERSON_NAME] personal number [PHONE_NUMBER] call this number with any questions" at bounding box center [284, 281] width 170 height 13
click at [495, 317] on button "Close" at bounding box center [495, 310] width 27 height 16
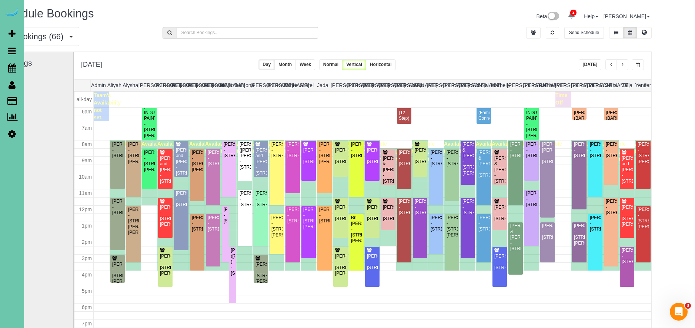
scroll to position [0, 0]
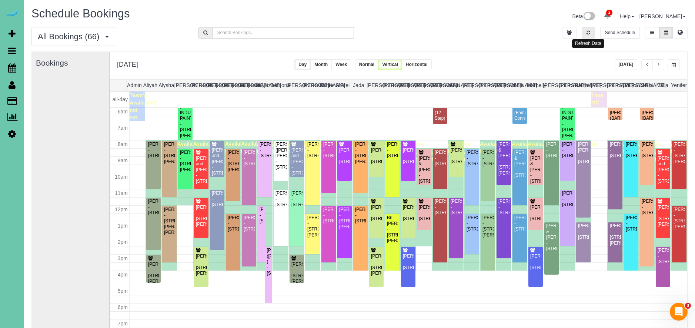
click at [591, 37] on button "button" at bounding box center [588, 32] width 13 height 11
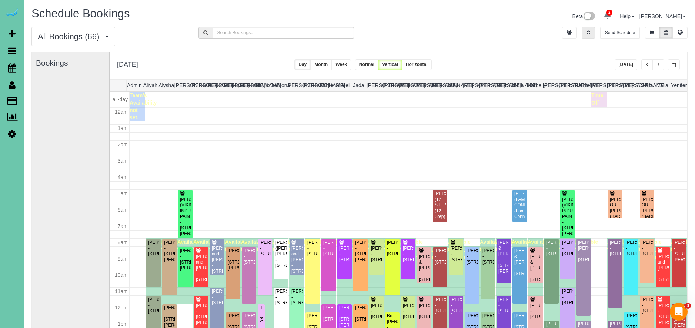
scroll to position [98, 0]
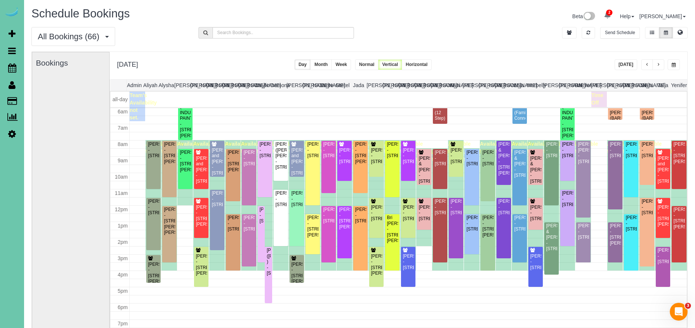
click at [660, 64] on span "button" at bounding box center [659, 65] width 4 height 4
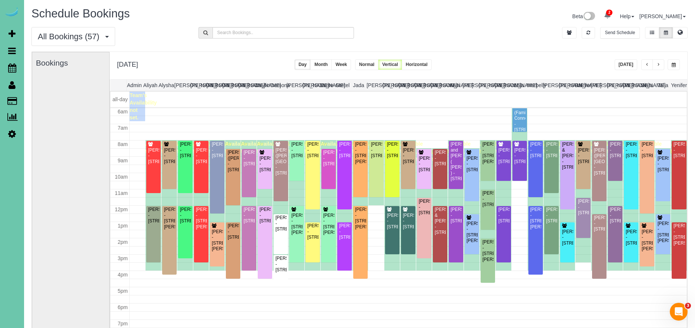
click at [660, 64] on span "button" at bounding box center [659, 65] width 4 height 4
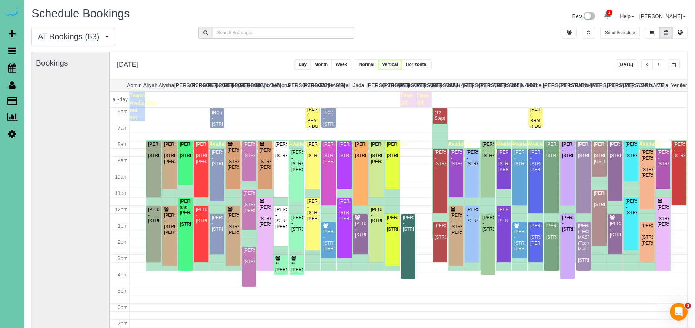
click at [660, 64] on span "button" at bounding box center [659, 65] width 4 height 4
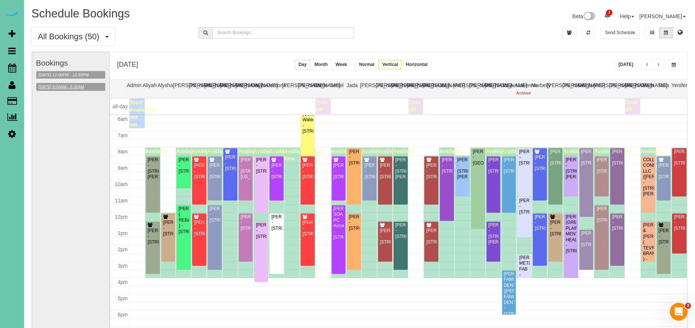
click at [80, 91] on div "Bookings [DATE] 12:00PM - 12:30PM [DATE] 8:00AM - 8:30AM" at bounding box center [71, 200] width 70 height 296
click at [78, 89] on button "[DATE] 8:00AM - 8:30AM" at bounding box center [61, 87] width 50 height 8
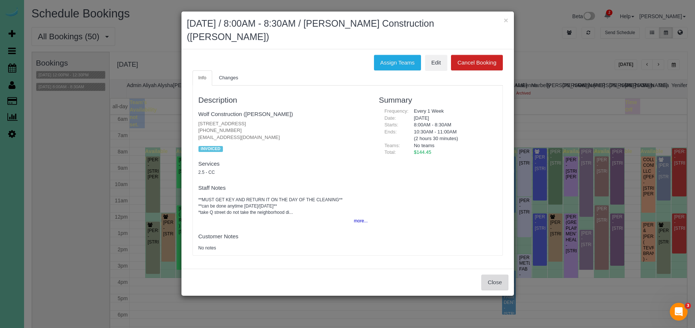
drag, startPoint x: 494, startPoint y: 279, endPoint x: 496, endPoint y: 276, distance: 4.0
click at [494, 279] on button "Close" at bounding box center [495, 283] width 27 height 16
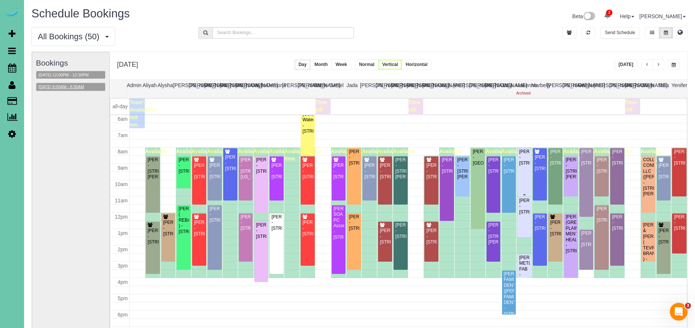
click at [526, 166] on div "[PERSON_NAME] - [STREET_ADDRESS]" at bounding box center [524, 157] width 11 height 17
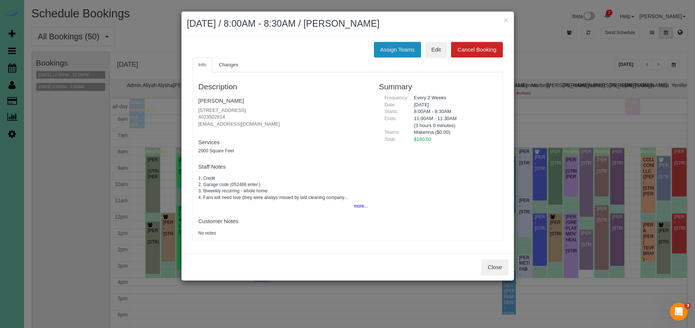
click at [412, 47] on button "Assign Teams" at bounding box center [397, 50] width 47 height 16
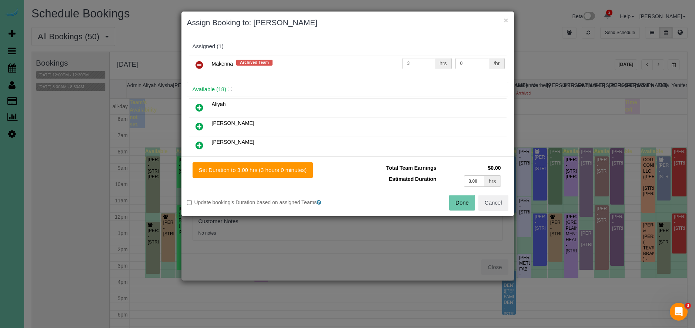
click at [199, 61] on icon at bounding box center [200, 64] width 8 height 9
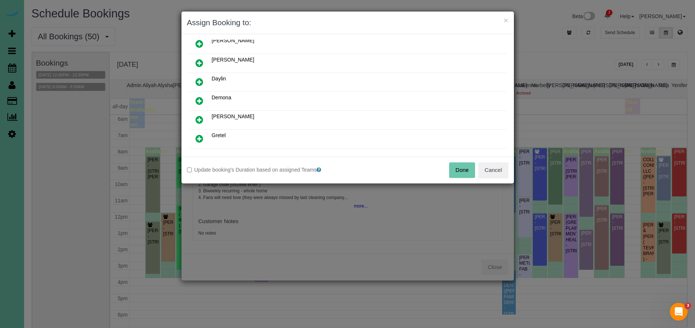
click at [197, 119] on icon at bounding box center [200, 119] width 8 height 9
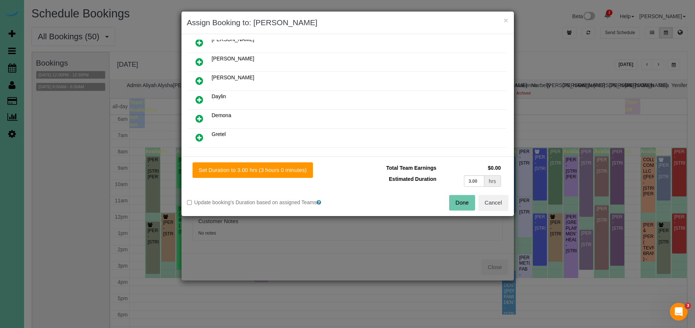
scroll to position [121, 0]
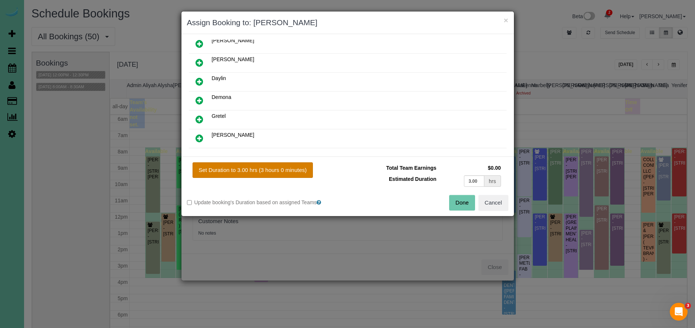
click at [266, 169] on button "Set Duration to 3.00 hrs (3 hours 0 minutes)" at bounding box center [253, 170] width 121 height 16
type input "3.00"
click at [454, 203] on button "Done" at bounding box center [462, 203] width 26 height 16
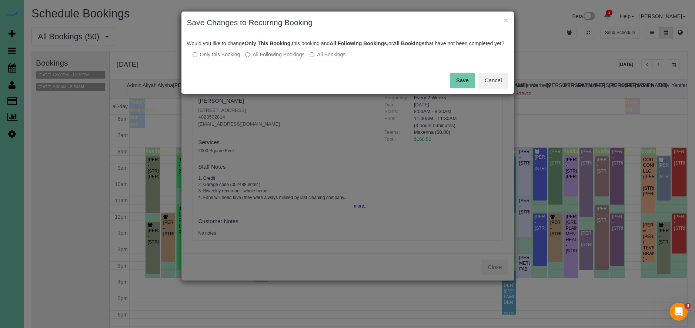
click at [456, 88] on button "Save" at bounding box center [462, 81] width 25 height 16
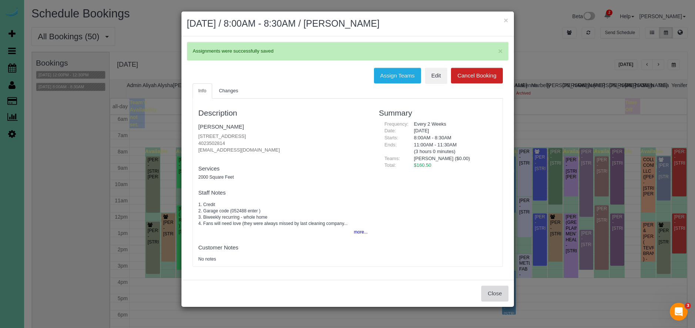
click at [493, 297] on button "Close" at bounding box center [495, 294] width 27 height 16
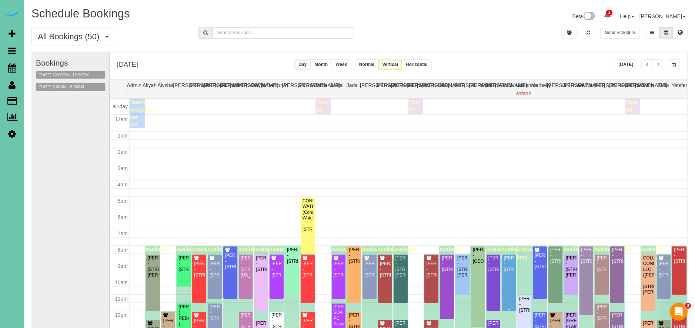
scroll to position [98, 0]
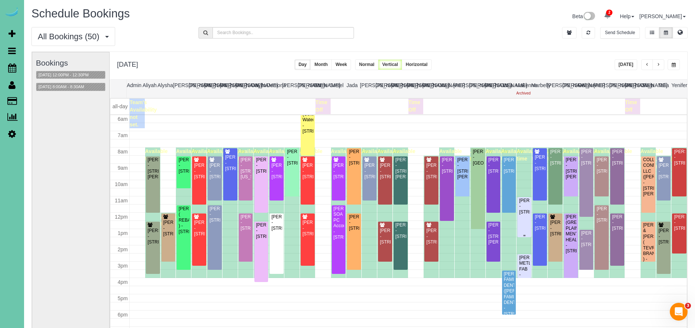
click at [524, 215] on div "[PERSON_NAME] - [STREET_ADDRESS]" at bounding box center [524, 206] width 11 height 17
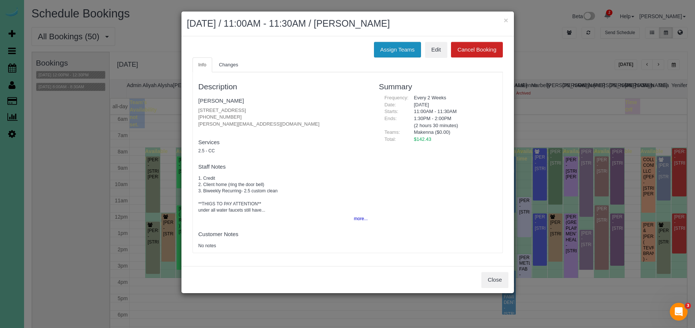
click at [400, 49] on button "Assign Teams" at bounding box center [397, 50] width 47 height 16
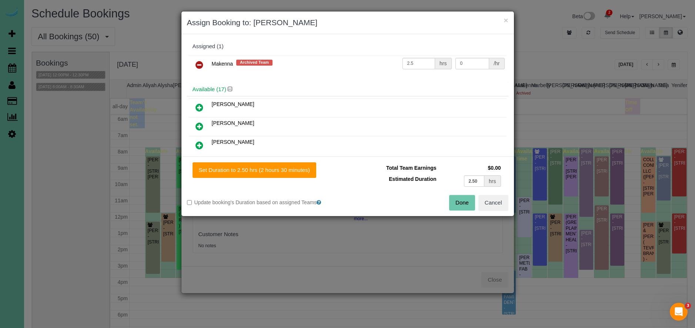
click at [201, 64] on icon at bounding box center [200, 64] width 8 height 9
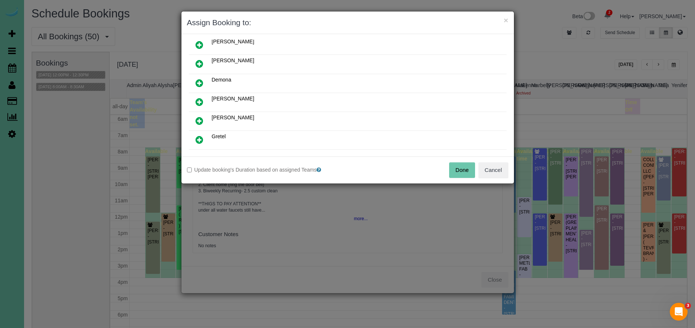
click at [199, 103] on icon at bounding box center [200, 101] width 8 height 9
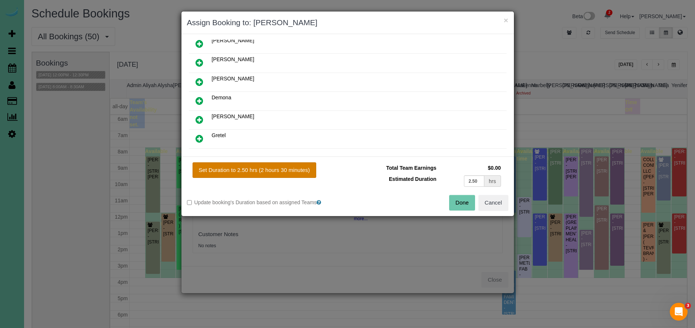
scroll to position [100, 0]
click at [254, 164] on button "Set Duration to 2.50 hrs (2 hours 30 minutes)" at bounding box center [255, 170] width 124 height 16
type input "2.50"
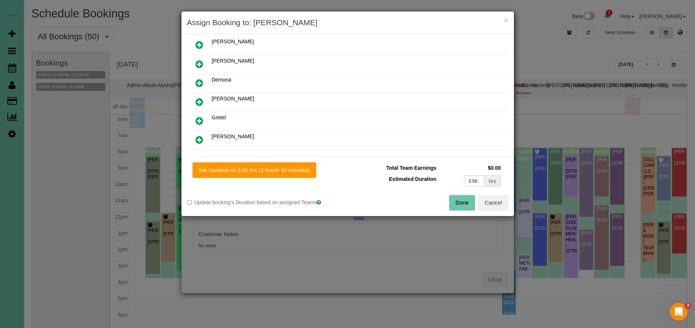
click at [456, 204] on button "Done" at bounding box center [462, 203] width 26 height 16
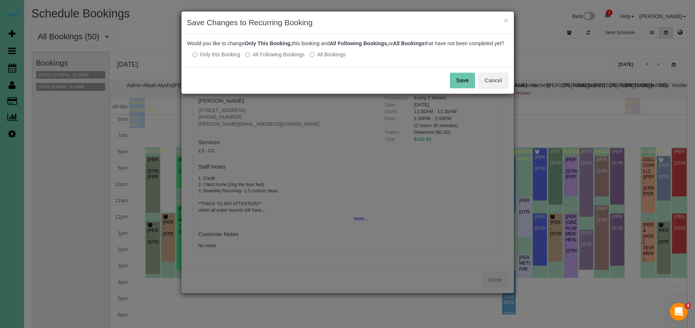
drag, startPoint x: 463, startPoint y: 96, endPoint x: 456, endPoint y: 83, distance: 15.1
click at [463, 94] on div "Save Cancel" at bounding box center [348, 80] width 333 height 27
click at [456, 82] on button "Save" at bounding box center [462, 81] width 25 height 16
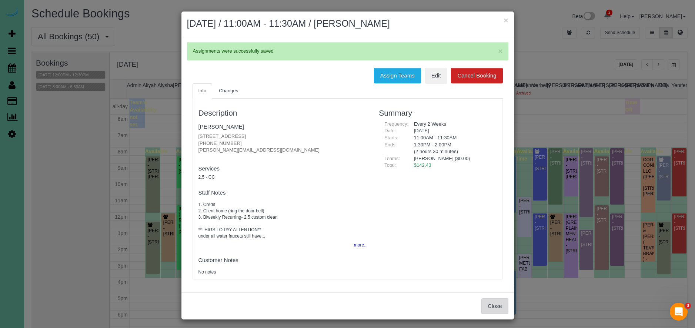
click at [497, 298] on button "Close" at bounding box center [495, 306] width 27 height 16
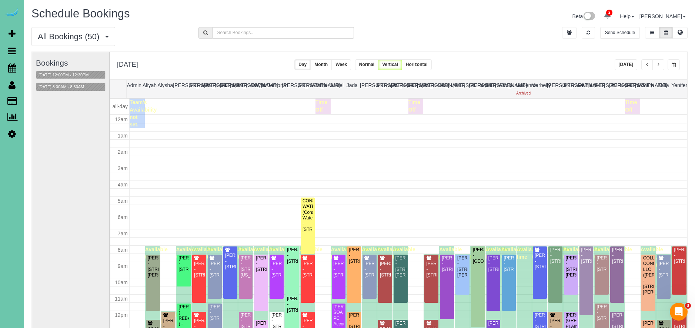
scroll to position [98, 0]
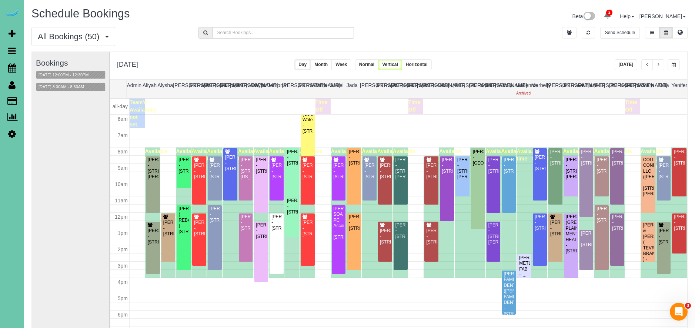
click at [528, 269] on div "[PERSON_NAME] METL-FAB - [STREET_ADDRESS][PERSON_NAME]" at bounding box center [524, 272] width 11 height 34
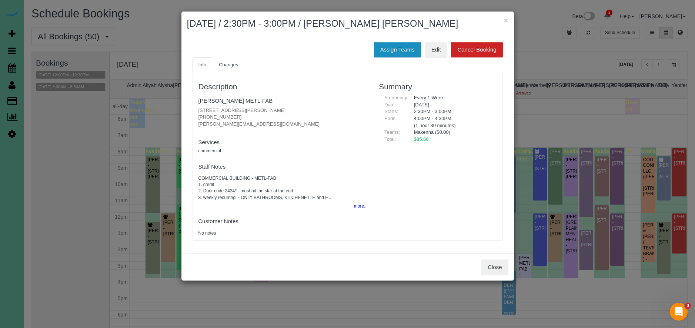
click at [400, 51] on button "Assign Teams" at bounding box center [397, 50] width 47 height 16
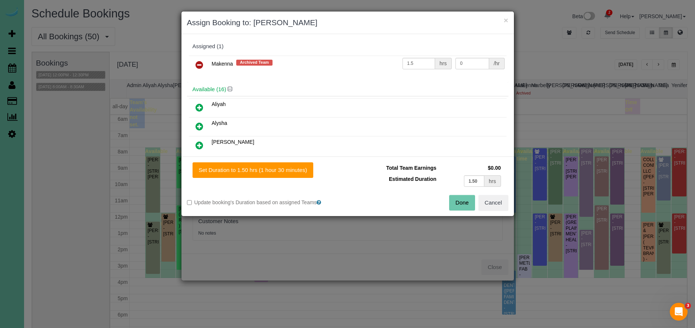
click at [199, 63] on icon at bounding box center [200, 64] width 8 height 9
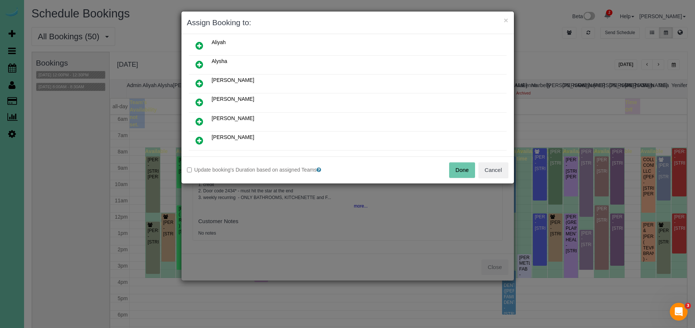
click at [196, 122] on icon at bounding box center [200, 121] width 8 height 9
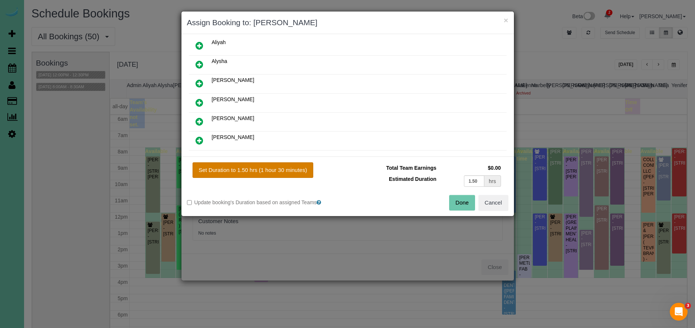
click at [257, 173] on button "Set Duration to 1.50 hrs (1 hour 30 minutes)" at bounding box center [253, 170] width 121 height 16
type input "1.50"
click at [454, 204] on button "Done" at bounding box center [462, 203] width 26 height 16
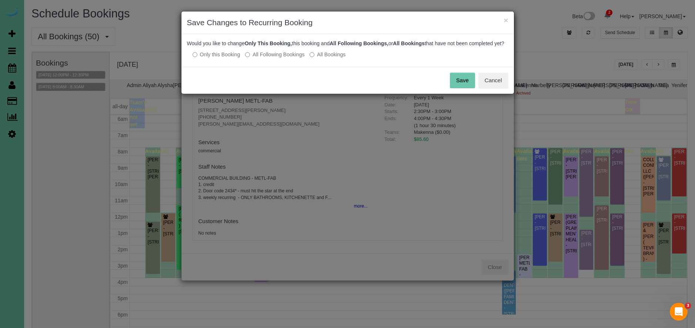
drag, startPoint x: 468, startPoint y: 93, endPoint x: 465, endPoint y: 88, distance: 5.8
click at [467, 88] on button "Save" at bounding box center [462, 81] width 25 height 16
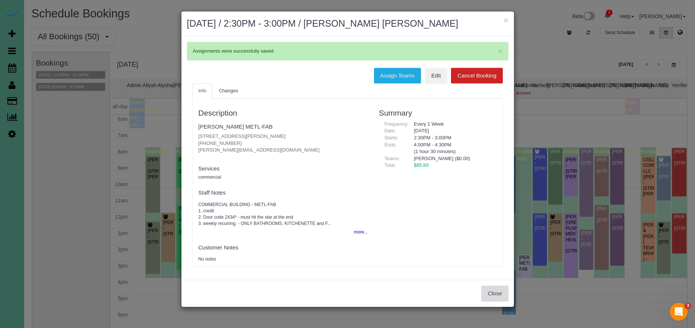
click at [501, 291] on button "Close" at bounding box center [495, 294] width 27 height 16
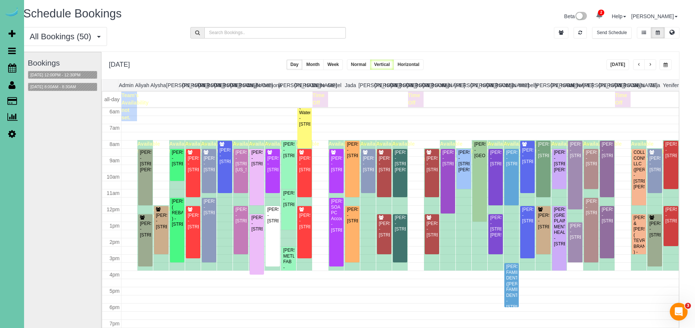
scroll to position [0, 0]
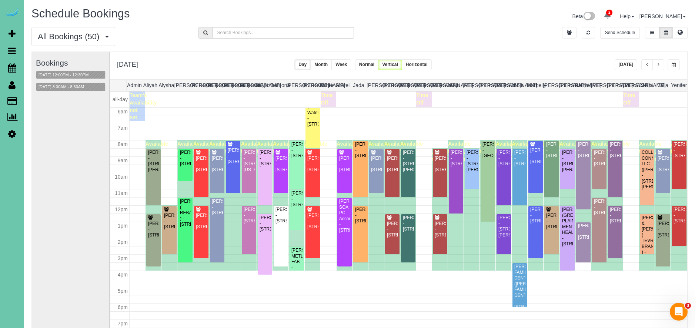
click at [68, 75] on button "[DATE] 12:00PM - 12:30PM" at bounding box center [63, 75] width 55 height 8
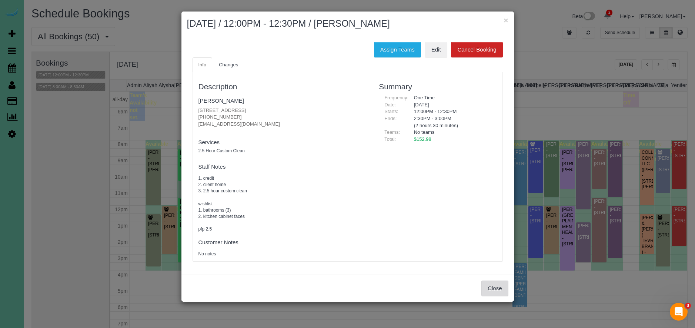
drag, startPoint x: 496, startPoint y: 287, endPoint x: 492, endPoint y: 285, distance: 4.3
click at [495, 287] on button "Close" at bounding box center [495, 288] width 27 height 16
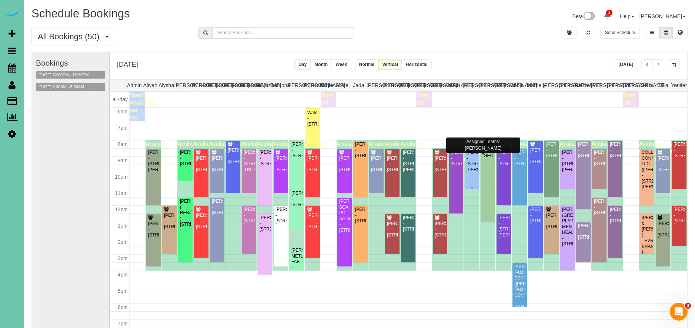
click at [471, 173] on div "[PERSON_NAME] - [STREET_ADDRESS][PERSON_NAME]" at bounding box center [471, 161] width 11 height 23
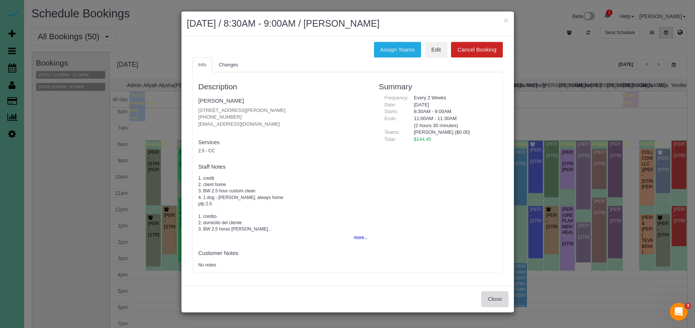
click at [495, 299] on button "Close" at bounding box center [495, 299] width 27 height 16
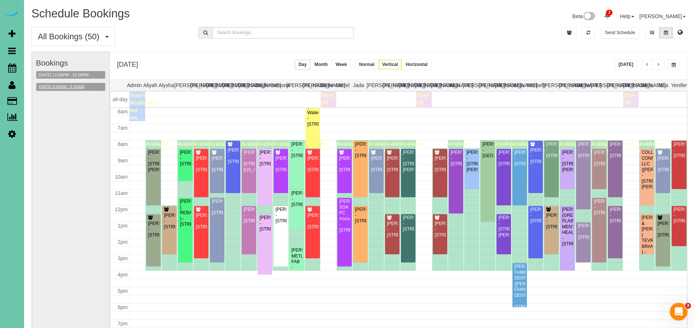
click at [86, 87] on button "[DATE] 8:00AM - 8:30AM" at bounding box center [61, 87] width 50 height 8
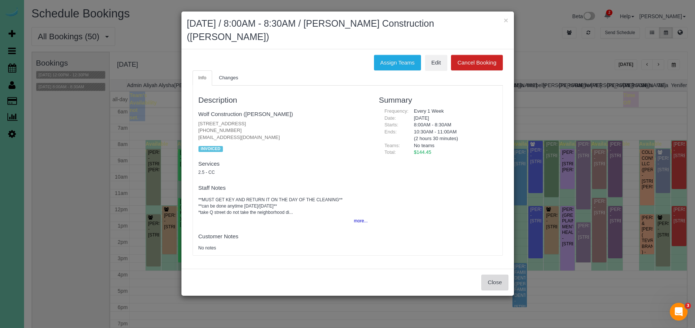
click at [485, 278] on button "Close" at bounding box center [495, 283] width 27 height 16
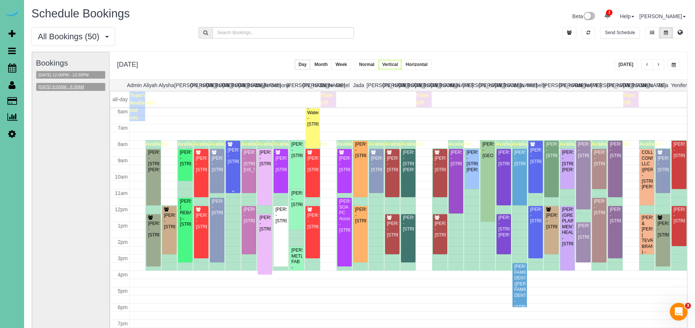
click at [231, 164] on div "[PERSON_NAME] - [STREET_ADDRESS]" at bounding box center [232, 155] width 11 height 17
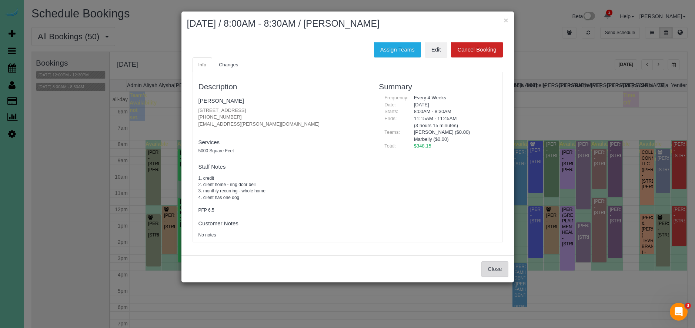
click at [492, 266] on button "Close" at bounding box center [495, 269] width 27 height 16
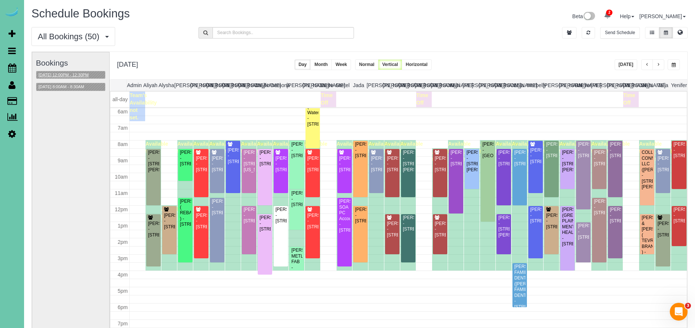
click at [91, 75] on button "[DATE] 12:00PM - 12:30PM" at bounding box center [63, 75] width 55 height 8
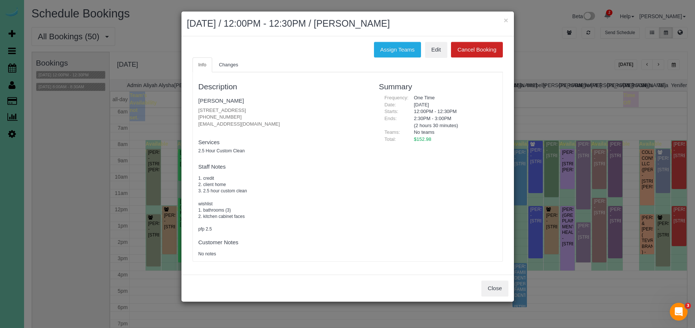
drag, startPoint x: 485, startPoint y: 302, endPoint x: 489, endPoint y: 302, distance: 4.5
click at [485, 302] on div "× [DATE] / 12:00PM - 12:30PM / [PERSON_NAME] Assign Teams Edit Cancel Booking I…" at bounding box center [347, 164] width 695 height 328
click at [489, 296] on div "Close" at bounding box center [348, 288] width 333 height 27
click at [492, 285] on button "Close" at bounding box center [495, 288] width 27 height 16
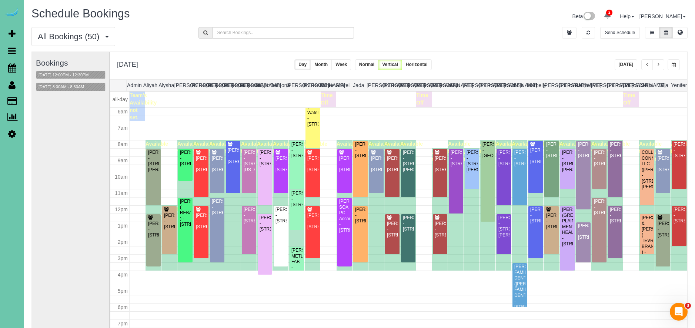
click at [79, 74] on button "[DATE] 12:00PM - 12:30PM" at bounding box center [63, 75] width 55 height 8
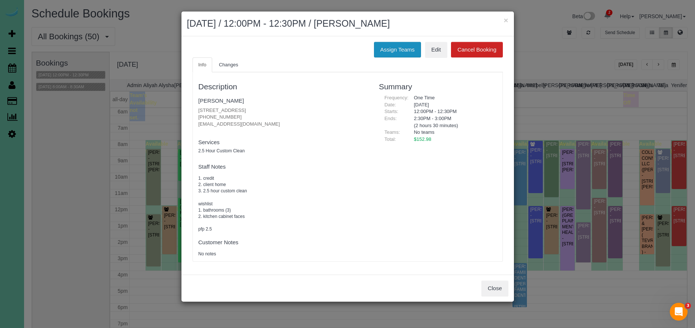
click at [404, 54] on button "Assign Teams" at bounding box center [397, 50] width 47 height 16
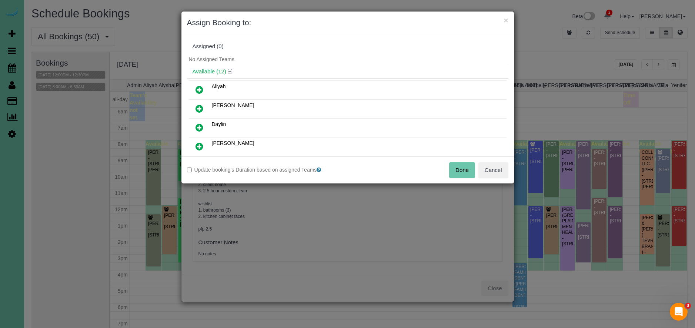
click at [200, 104] on icon at bounding box center [200, 108] width 8 height 9
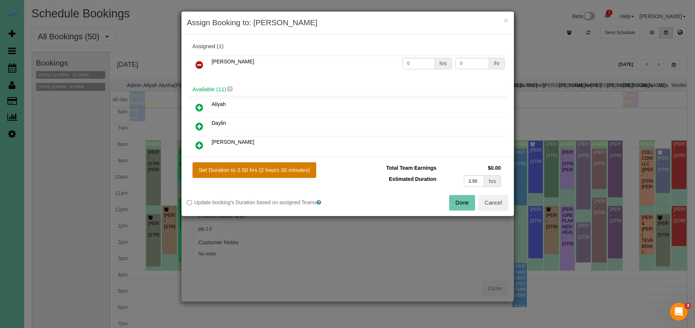
drag, startPoint x: 287, startPoint y: 172, endPoint x: 303, endPoint y: 173, distance: 15.9
click at [287, 172] on button "Set Duration to 2.50 hrs (2 hours 30 minutes)" at bounding box center [255, 170] width 124 height 16
type input "2.50"
click at [459, 199] on button "Done" at bounding box center [462, 203] width 26 height 16
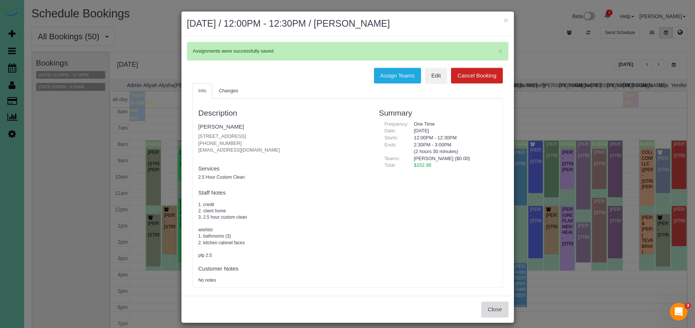
click at [496, 307] on button "Close" at bounding box center [495, 310] width 27 height 16
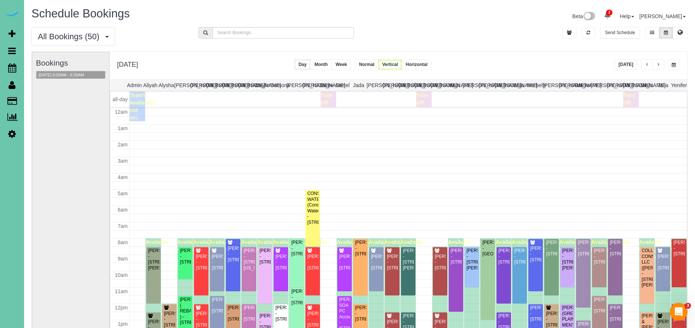
scroll to position [98, 0]
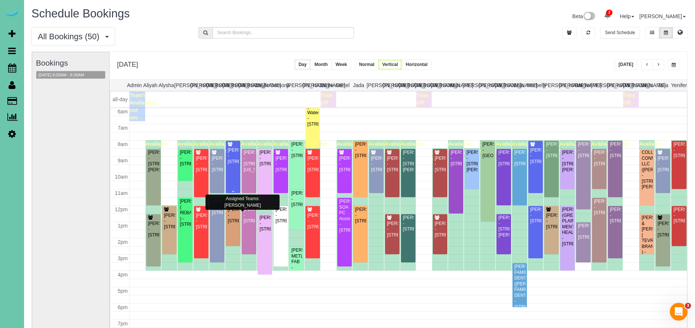
click at [233, 164] on div "[PERSON_NAME] - [STREET_ADDRESS]" at bounding box center [232, 155] width 11 height 17
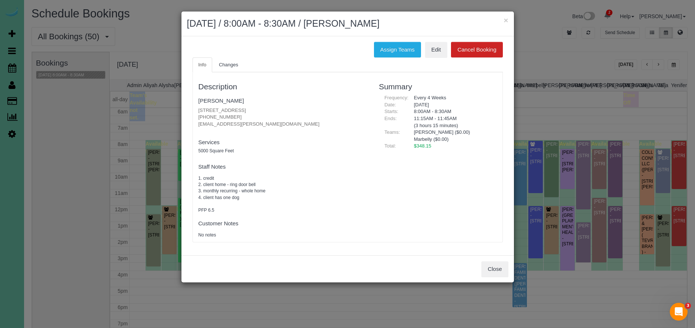
click at [491, 259] on div "Close" at bounding box center [348, 268] width 333 height 27
click at [496, 265] on button "Close" at bounding box center [495, 269] width 27 height 16
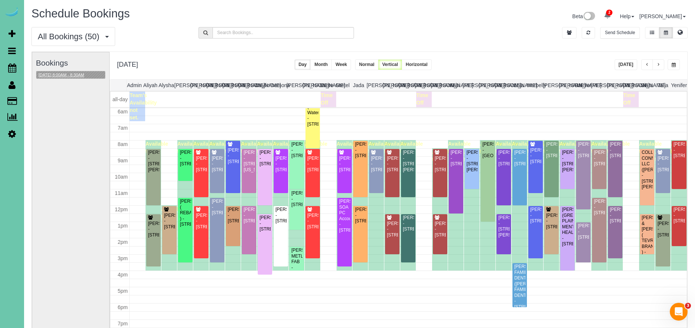
click at [72, 74] on button "[DATE] 8:00AM - 8:30AM" at bounding box center [61, 75] width 50 height 8
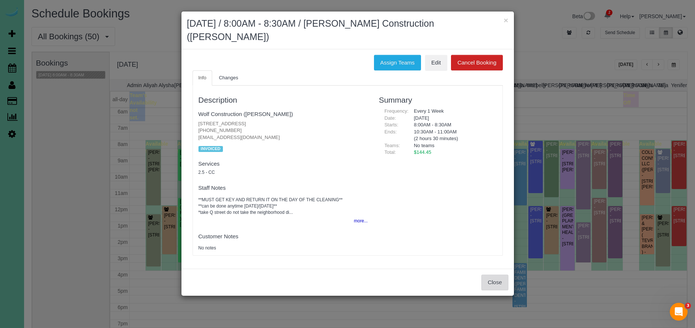
click at [494, 278] on button "Close" at bounding box center [495, 283] width 27 height 16
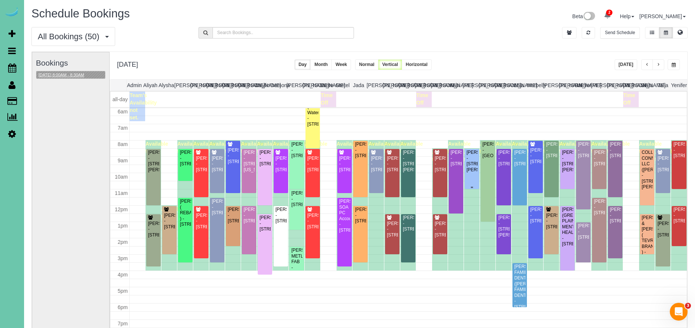
click at [469, 169] on div "[PERSON_NAME] - [STREET_ADDRESS][PERSON_NAME]" at bounding box center [471, 161] width 11 height 23
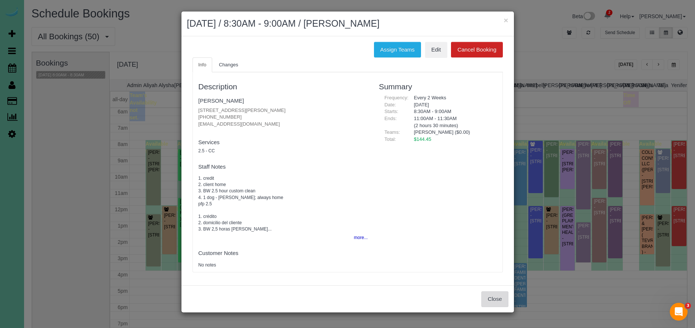
drag, startPoint x: 496, startPoint y: 293, endPoint x: 491, endPoint y: 284, distance: 10.8
click at [497, 292] on button "Close" at bounding box center [495, 299] width 27 height 16
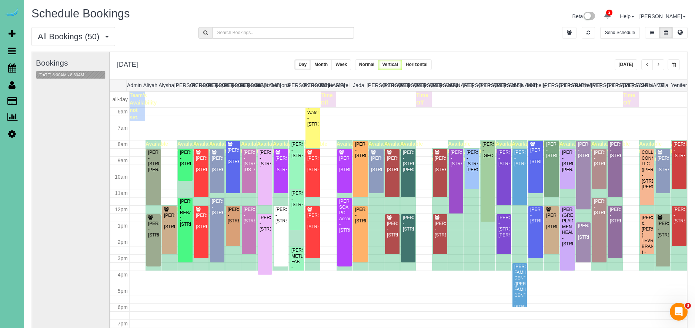
click at [73, 74] on button "[DATE] 8:00AM - 8:30AM" at bounding box center [61, 75] width 50 height 8
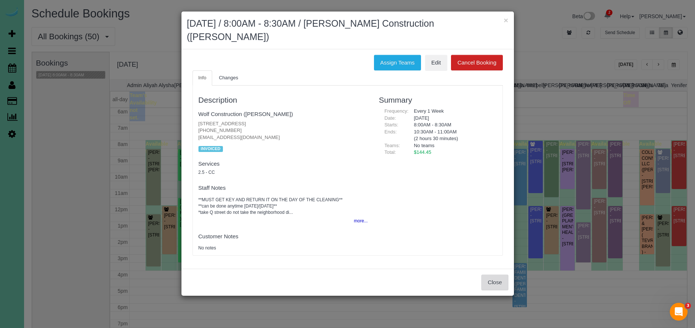
click at [483, 286] on button "Close" at bounding box center [495, 283] width 27 height 16
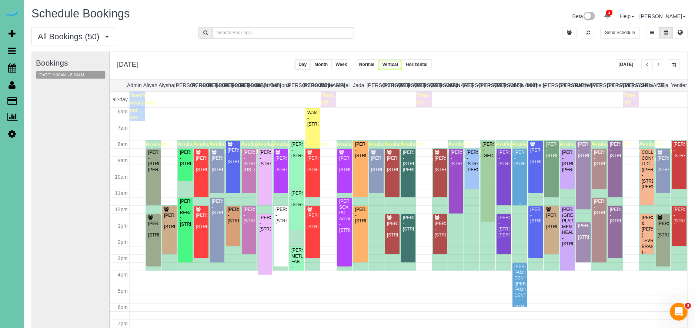
click at [524, 167] on div "[PERSON_NAME] - [STREET_ADDRESS]" at bounding box center [519, 158] width 11 height 17
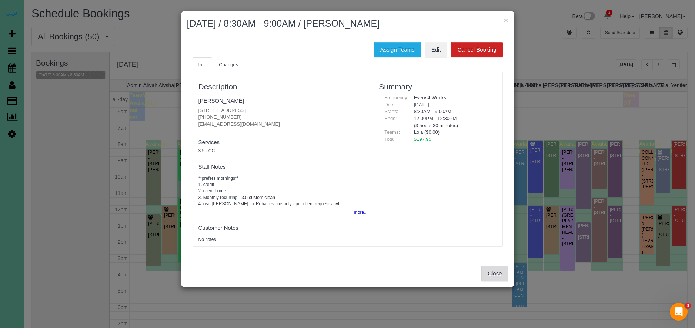
drag, startPoint x: 486, startPoint y: 273, endPoint x: 490, endPoint y: 270, distance: 5.5
click at [487, 273] on button "Close" at bounding box center [495, 274] width 27 height 16
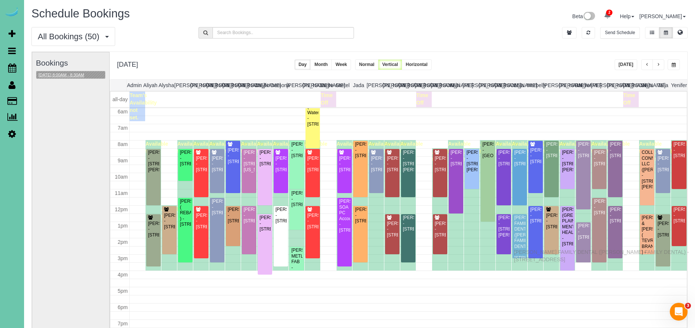
drag, startPoint x: 520, startPoint y: 296, endPoint x: 516, endPoint y: 251, distance: 45.3
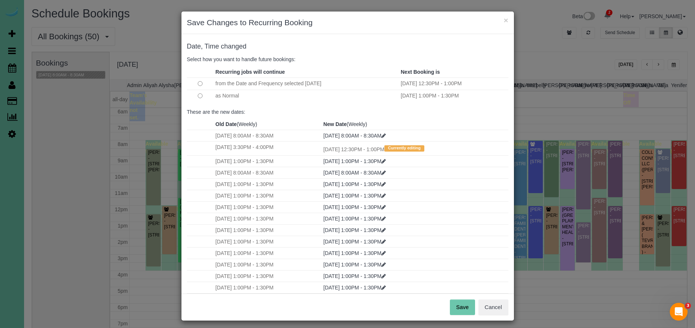
click at [468, 307] on button "Save" at bounding box center [462, 307] width 25 height 16
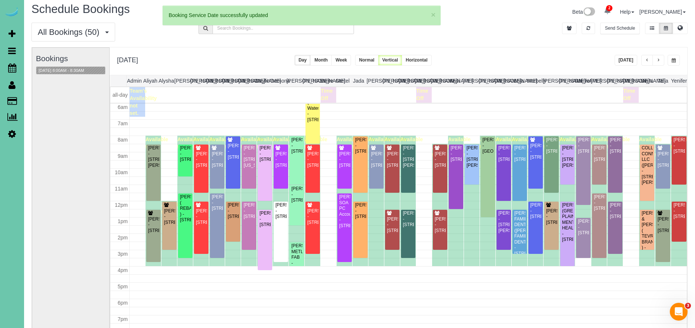
scroll to position [7, 0]
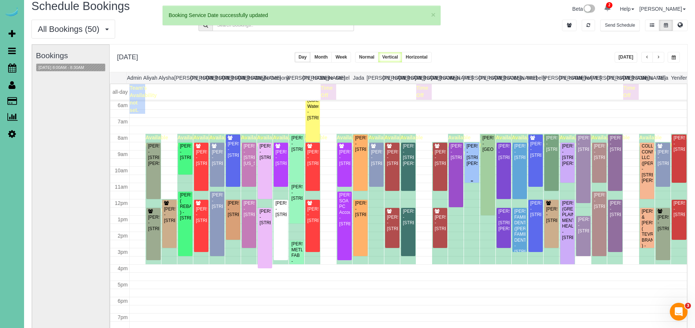
click at [475, 166] on div "[PERSON_NAME] - [STREET_ADDRESS][PERSON_NAME]" at bounding box center [471, 154] width 11 height 23
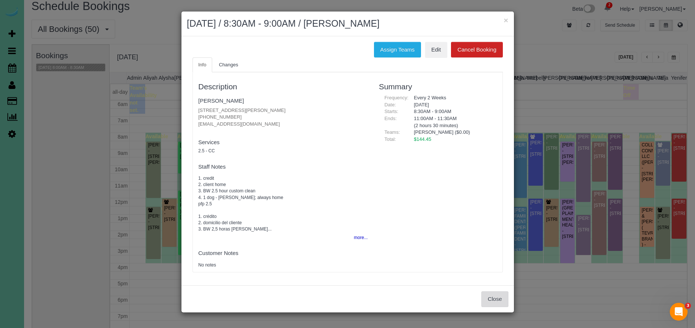
click at [490, 292] on button "Close" at bounding box center [495, 299] width 27 height 16
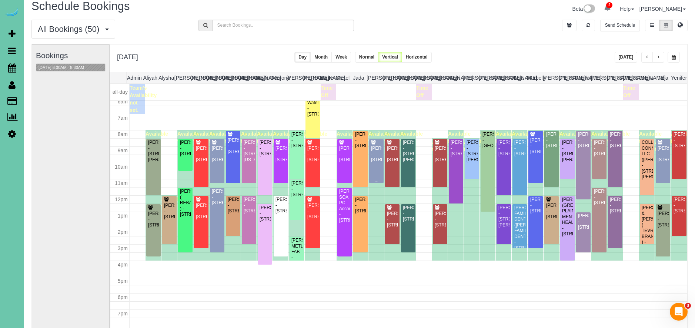
click at [373, 163] on div "[PERSON_NAME] - [STREET_ADDRESS]" at bounding box center [376, 154] width 11 height 17
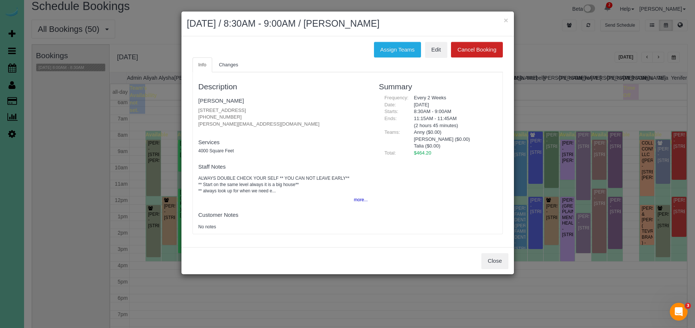
scroll to position [99, 0]
click at [495, 263] on button "Close" at bounding box center [495, 261] width 27 height 16
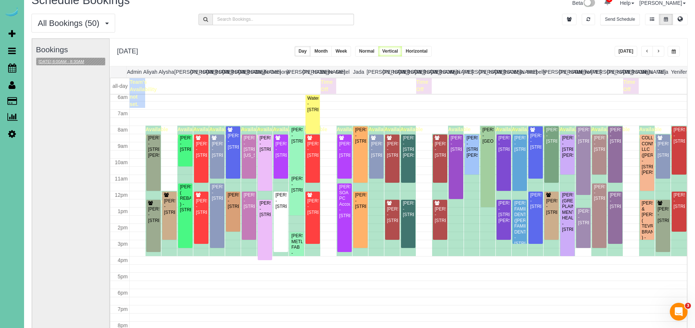
click at [76, 61] on button "[DATE] 8:00AM - 8:30AM" at bounding box center [61, 62] width 50 height 8
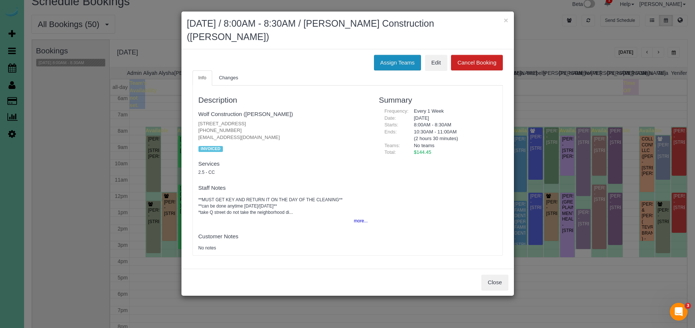
drag, startPoint x: 391, startPoint y: 60, endPoint x: 383, endPoint y: 60, distance: 8.2
click at [391, 60] on button "Assign Teams" at bounding box center [397, 63] width 47 height 16
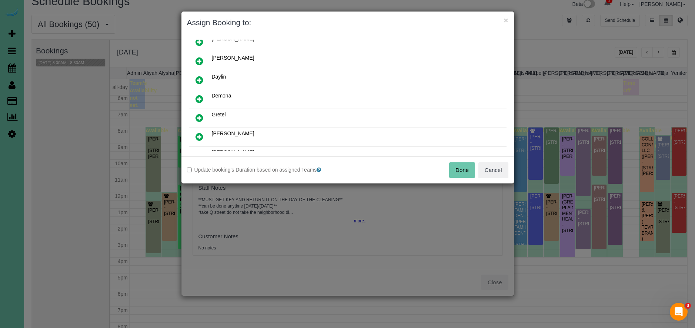
scroll to position [0, 0]
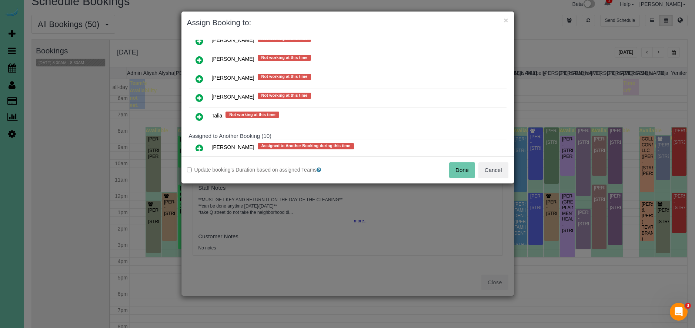
click at [197, 78] on icon at bounding box center [200, 78] width 8 height 9
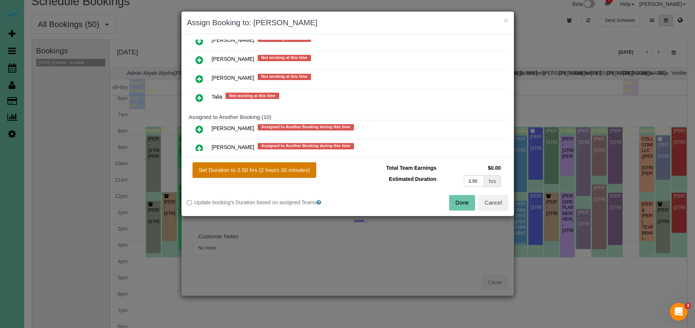
click at [272, 170] on button "Set Duration to 2.50 hrs (2 hours 30 minutes)" at bounding box center [255, 170] width 124 height 16
type input "2.50"
click at [459, 205] on button "Done" at bounding box center [462, 203] width 26 height 16
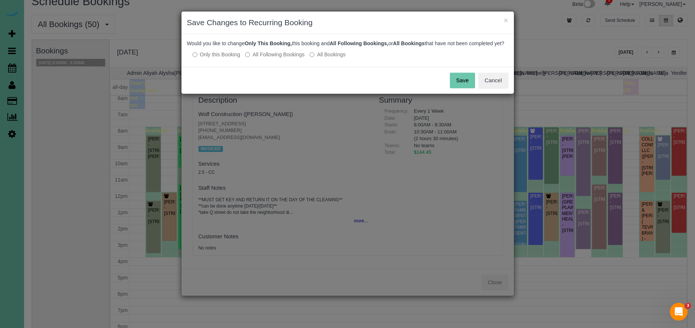
drag, startPoint x: 455, startPoint y: 84, endPoint x: 453, endPoint y: 80, distance: 4.2
click at [455, 84] on button "Save" at bounding box center [462, 81] width 25 height 16
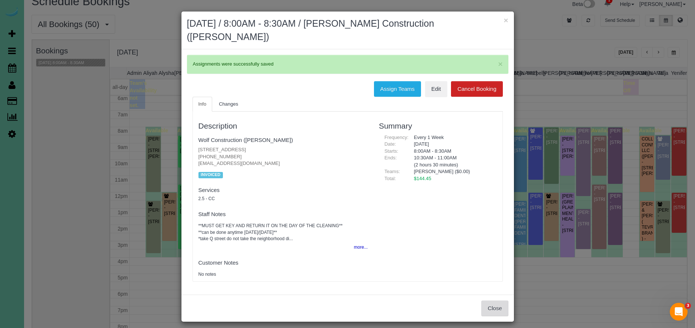
click at [487, 304] on button "Close" at bounding box center [495, 308] width 27 height 16
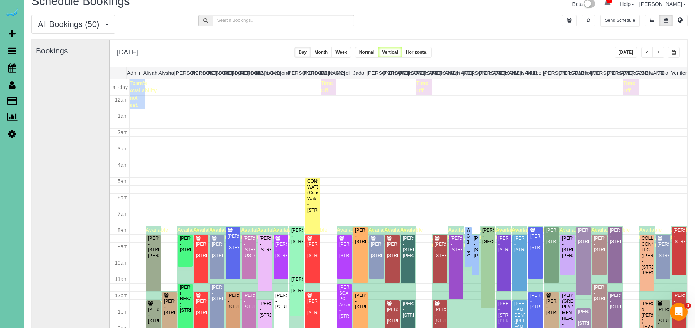
scroll to position [99, 0]
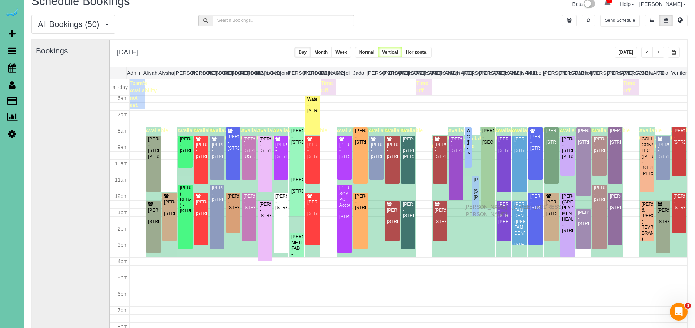
drag, startPoint x: 477, startPoint y: 166, endPoint x: 466, endPoint y: 206, distance: 41.3
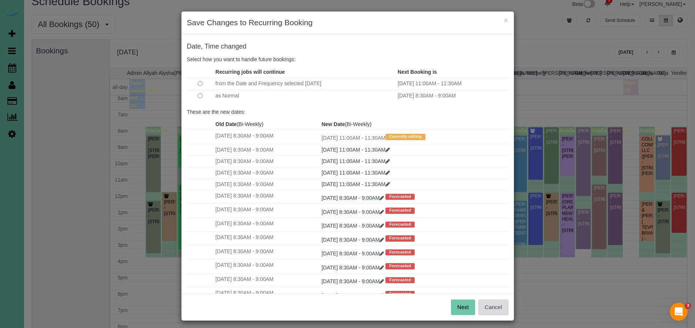
click at [498, 309] on button "Cancel" at bounding box center [494, 307] width 30 height 16
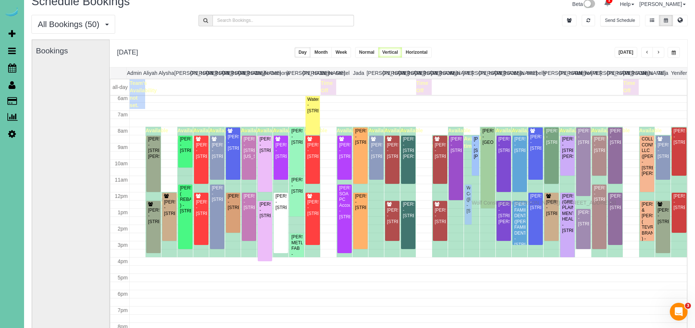
drag, startPoint x: 469, startPoint y: 148, endPoint x: 474, endPoint y: 202, distance: 53.6
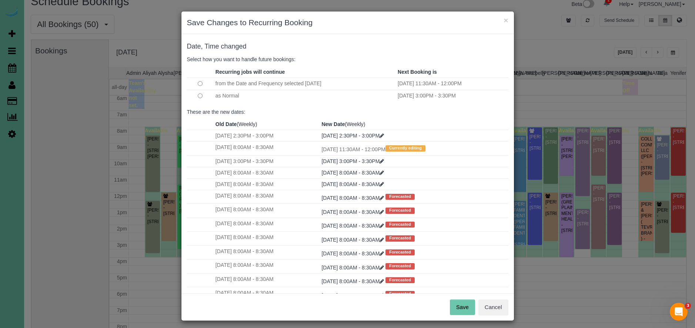
click at [462, 311] on button "Save" at bounding box center [462, 307] width 25 height 16
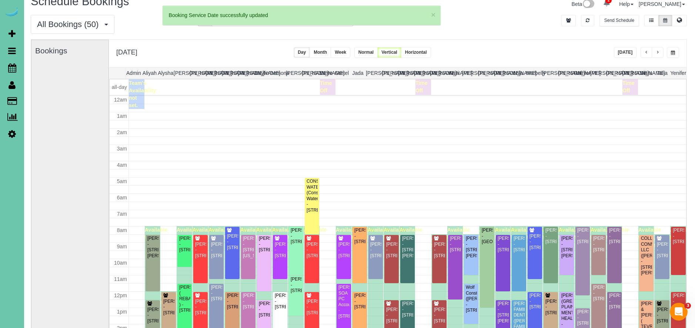
scroll to position [99, 0]
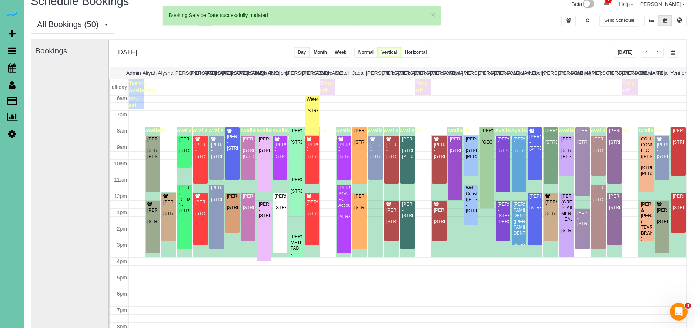
click at [452, 153] on div "[PERSON_NAME] - [STREET_ADDRESS]" at bounding box center [455, 144] width 11 height 17
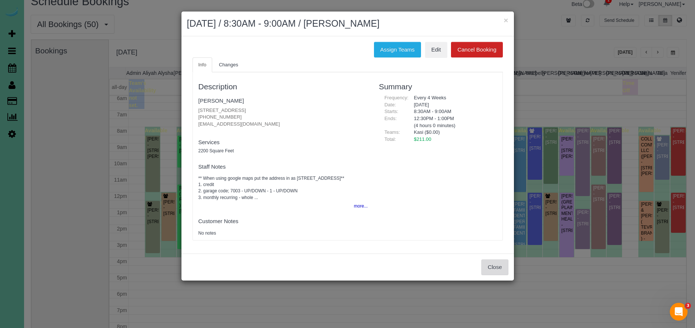
click at [494, 271] on button "Close" at bounding box center [495, 267] width 27 height 16
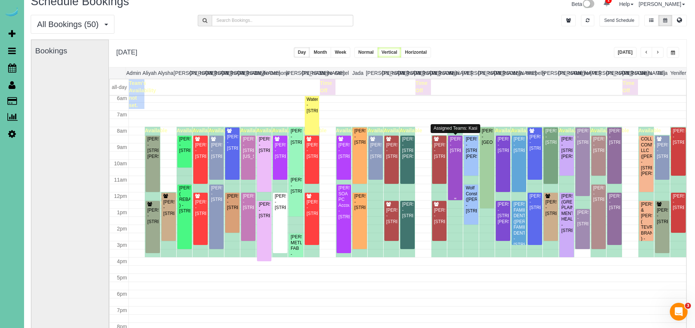
click at [458, 153] on div "[PERSON_NAME] - [STREET_ADDRESS]" at bounding box center [455, 144] width 11 height 17
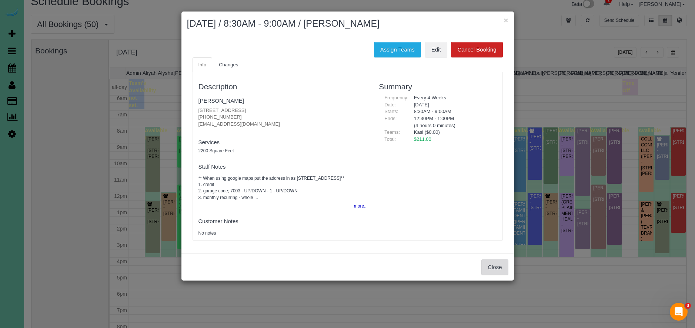
click at [487, 274] on button "Close" at bounding box center [495, 267] width 27 height 16
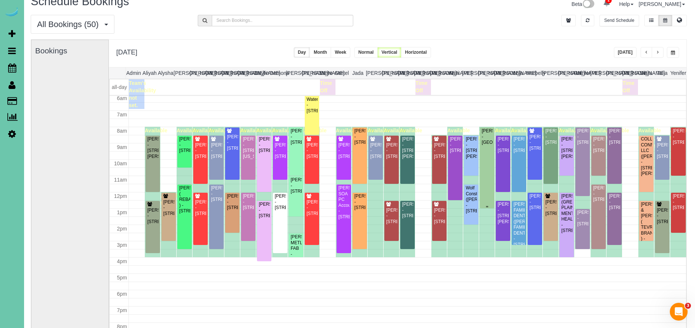
click at [486, 191] on div at bounding box center [487, 167] width 14 height 81
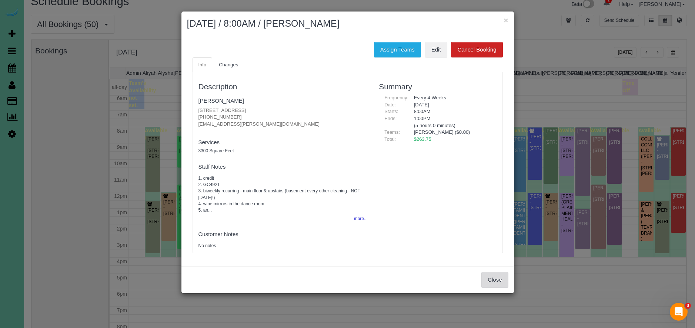
click at [490, 279] on button "Close" at bounding box center [495, 280] width 27 height 16
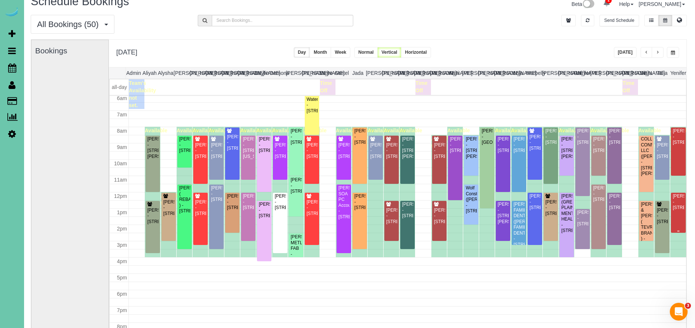
click at [681, 210] on div "[PERSON_NAME] - [STREET_ADDRESS]" at bounding box center [679, 201] width 12 height 17
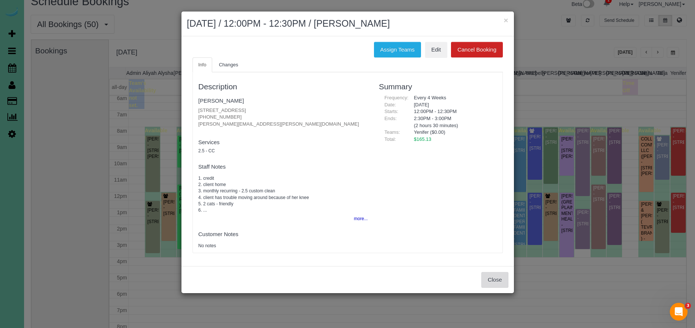
click at [499, 277] on button "Close" at bounding box center [495, 280] width 27 height 16
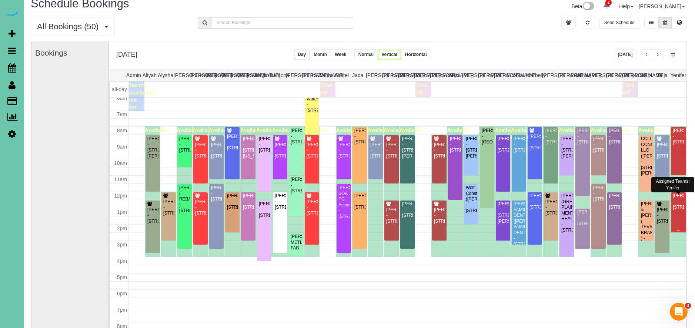
scroll to position [10, 0]
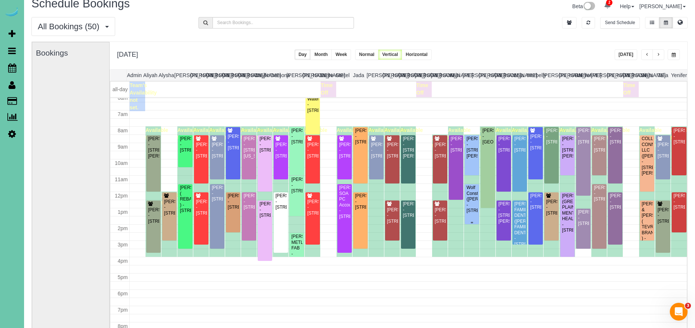
click at [474, 213] on div "Wolf Construction ([PERSON_NAME]) - [STREET_ADDRESS]" at bounding box center [471, 199] width 11 height 29
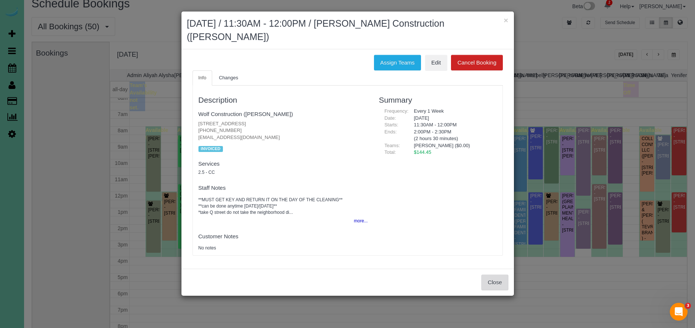
click at [496, 283] on button "Close" at bounding box center [495, 283] width 27 height 16
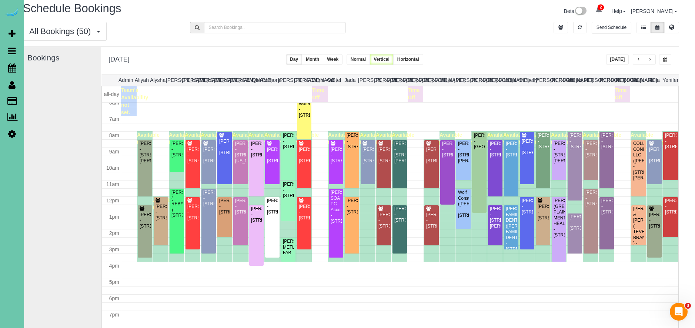
scroll to position [0, 9]
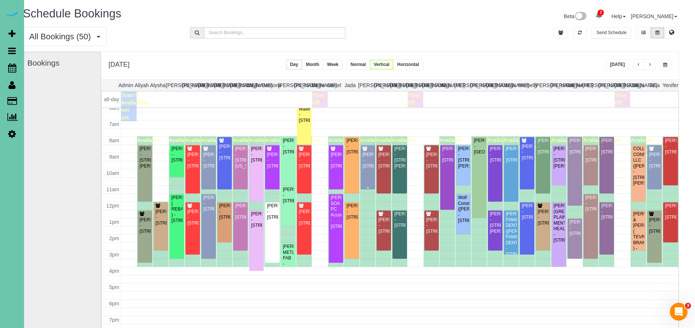
click at [370, 169] on div "[PERSON_NAME] - [STREET_ADDRESS]" at bounding box center [367, 160] width 11 height 17
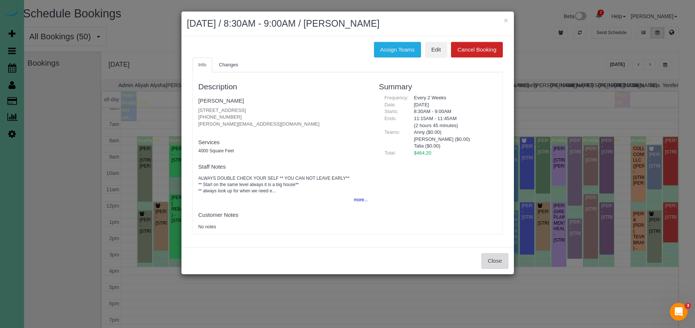
click at [500, 262] on button "Close" at bounding box center [495, 261] width 27 height 16
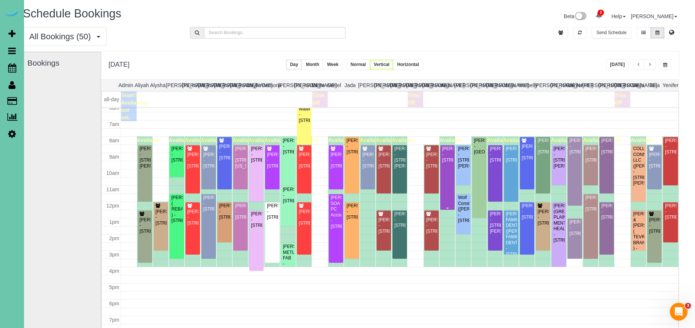
click at [448, 163] on div "[PERSON_NAME] - [STREET_ADDRESS]" at bounding box center [447, 154] width 11 height 17
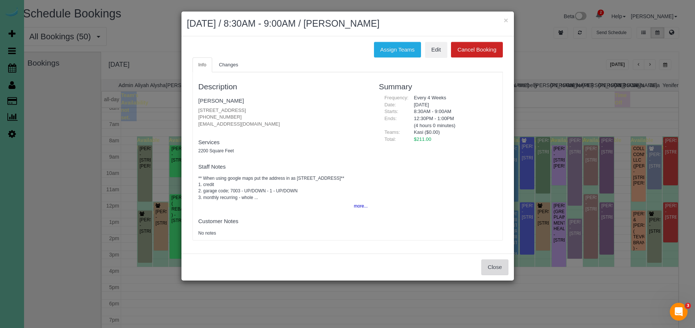
click at [495, 264] on button "Close" at bounding box center [495, 267] width 27 height 16
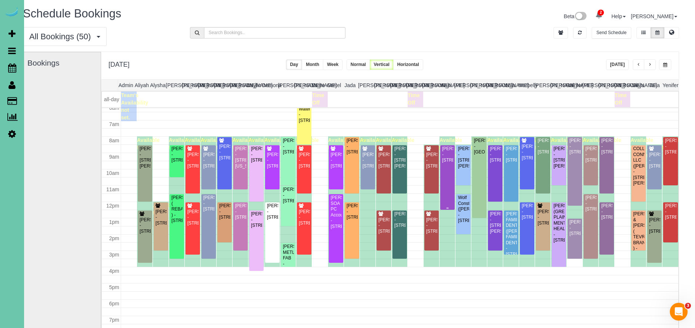
click at [450, 163] on div "[PERSON_NAME] - [STREET_ADDRESS]" at bounding box center [447, 154] width 11 height 17
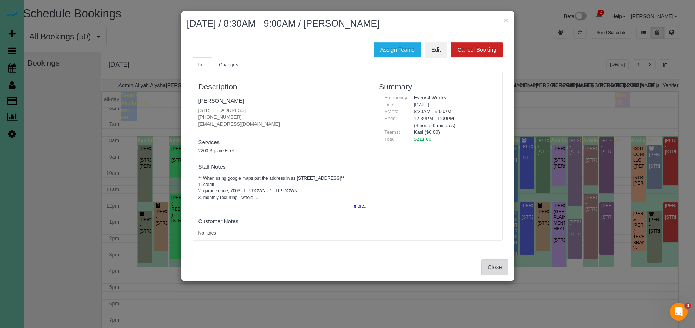
click at [499, 269] on button "Close" at bounding box center [495, 267] width 27 height 16
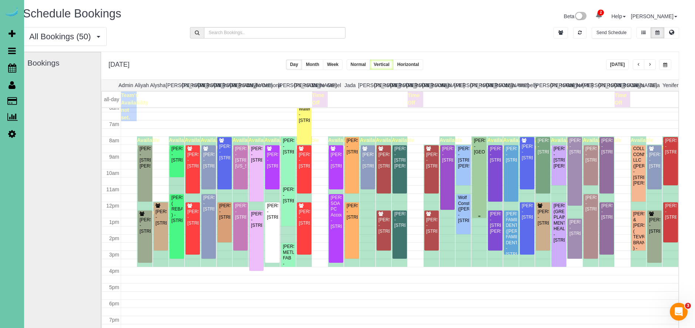
click at [482, 204] on div at bounding box center [479, 177] width 14 height 81
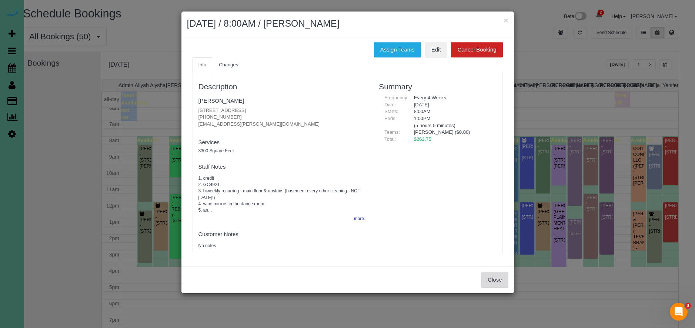
click at [487, 283] on button "Close" at bounding box center [495, 280] width 27 height 16
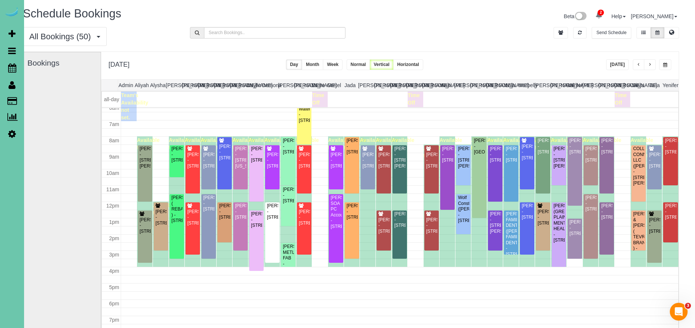
click at [664, 66] on span "button" at bounding box center [666, 65] width 4 height 4
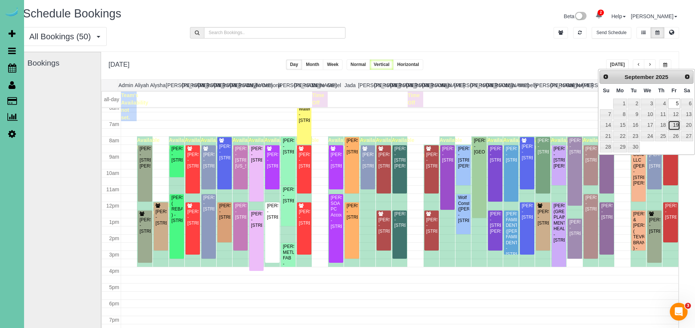
click at [674, 121] on link "19" at bounding box center [674, 125] width 12 height 10
type input "**********"
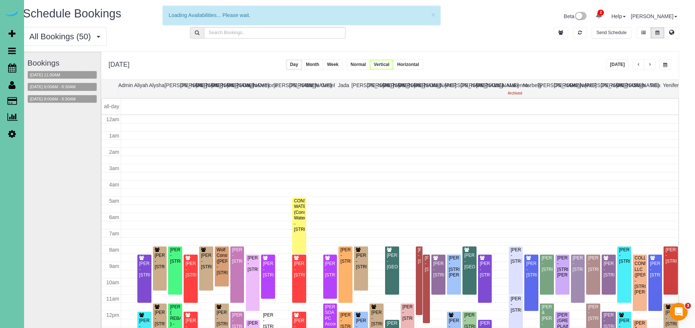
scroll to position [98, 0]
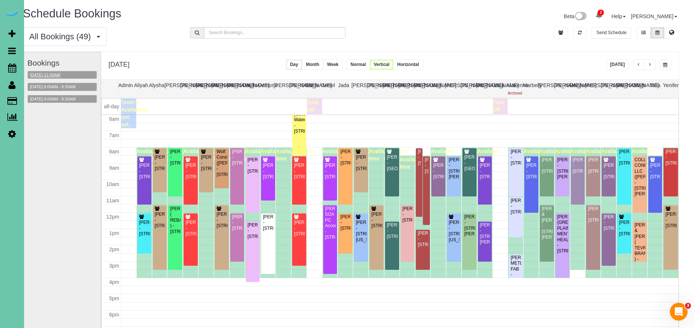
click at [49, 74] on button "[DATE] 11:00AM" at bounding box center [45, 75] width 35 height 8
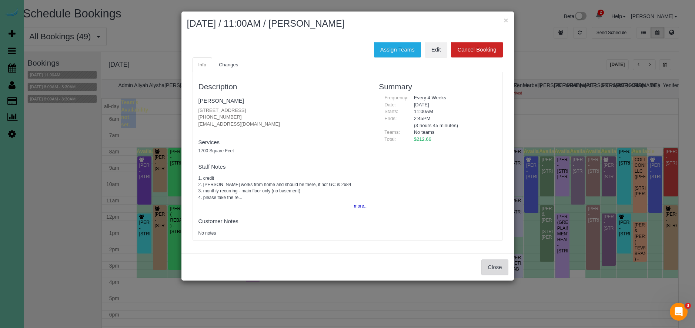
click at [493, 270] on button "Close" at bounding box center [495, 267] width 27 height 16
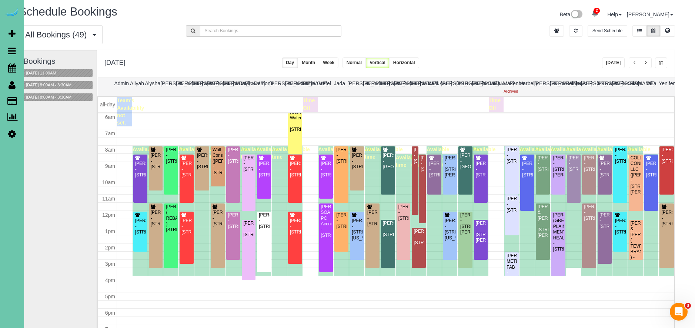
scroll to position [108, 0]
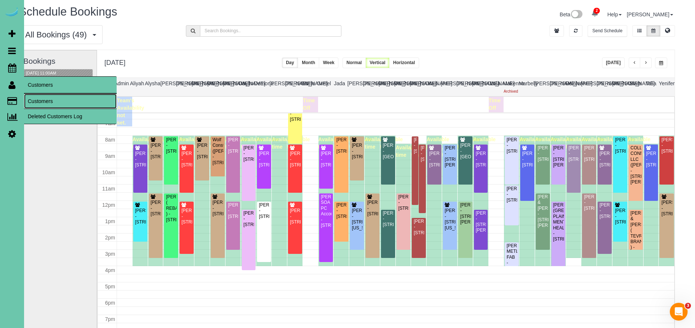
click at [49, 97] on link "Customers" at bounding box center [70, 101] width 93 height 15
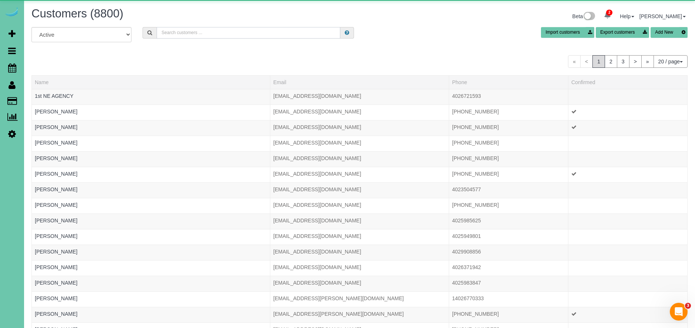
click at [229, 29] on input "text" at bounding box center [249, 32] width 184 height 11
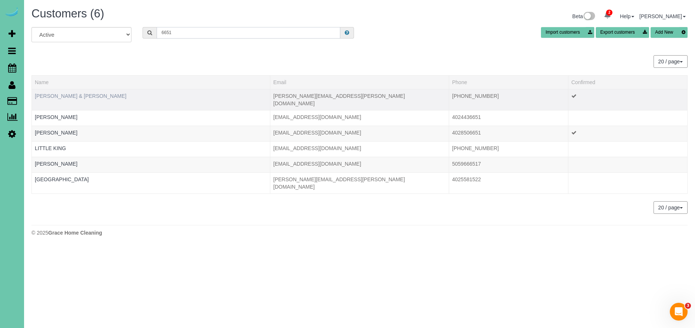
type input "6651"
click at [72, 93] on link "[PERSON_NAME] & [PERSON_NAME]" at bounding box center [81, 96] width 92 height 6
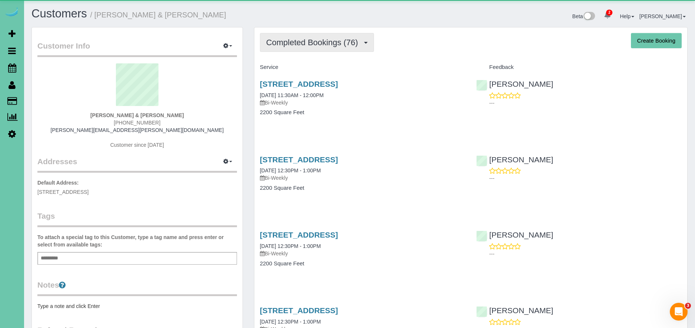
click at [312, 39] on span "Completed Bookings (76)" at bounding box center [314, 42] width 96 height 9
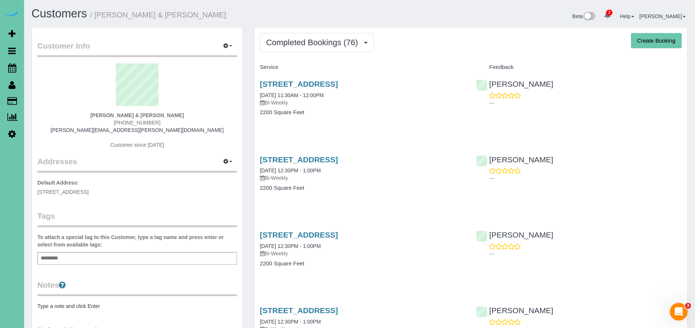
click at [655, 40] on button "Create Booking" at bounding box center [656, 41] width 51 height 16
select select "NE"
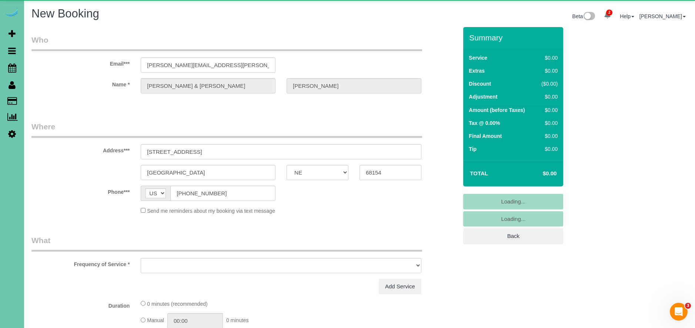
select select "object:11222"
select select "string:fspay-a91acae8-7ae3-4fb6-8d3e-f7419f00099f"
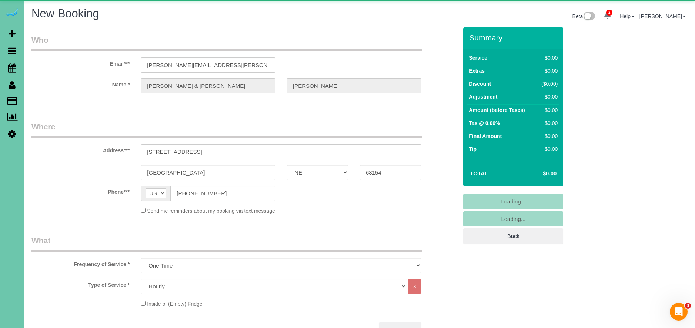
select select "object:11431"
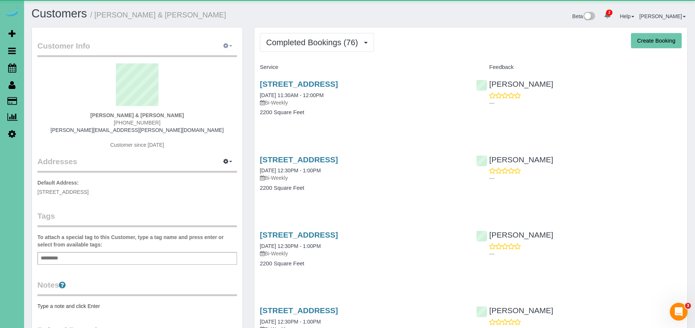
click at [232, 41] on button "button" at bounding box center [228, 45] width 19 height 11
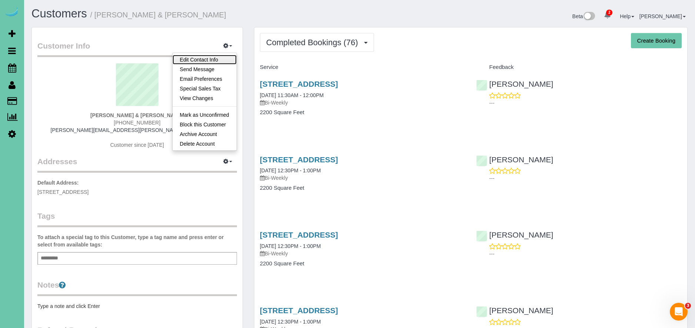
click at [205, 55] on link "Edit Contact Info" at bounding box center [205, 60] width 64 height 10
select select "NE"
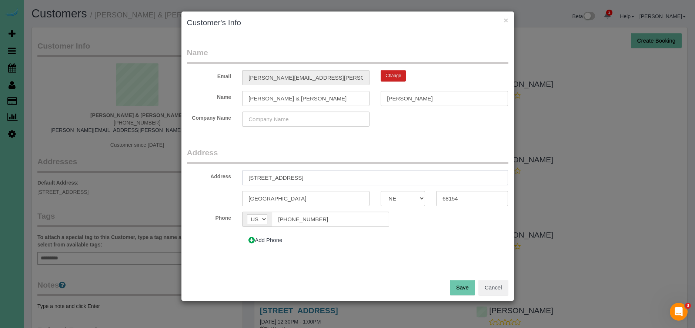
drag, startPoint x: 300, startPoint y: 173, endPoint x: 97, endPoint y: 124, distance: 208.8
click at [97, 124] on div "× Customer's Info Name Email [PERSON_NAME][EMAIL_ADDRESS][PERSON_NAME][DOMAIN_N…" at bounding box center [347, 164] width 695 height 328
type input "[STREET_ADDRESS]"
drag, startPoint x: 466, startPoint y: 199, endPoint x: 401, endPoint y: 191, distance: 65.0
click at [401, 191] on div "[GEOGRAPHIC_DATA] AK AL AR AZ CA CO CT DC DE FL [GEOGRAPHIC_DATA] HI IA ID IL I…" at bounding box center [348, 198] width 333 height 15
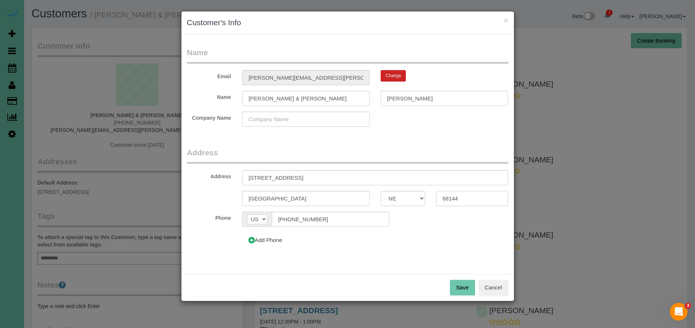
type input "68144"
click at [471, 291] on button "Save" at bounding box center [462, 288] width 25 height 16
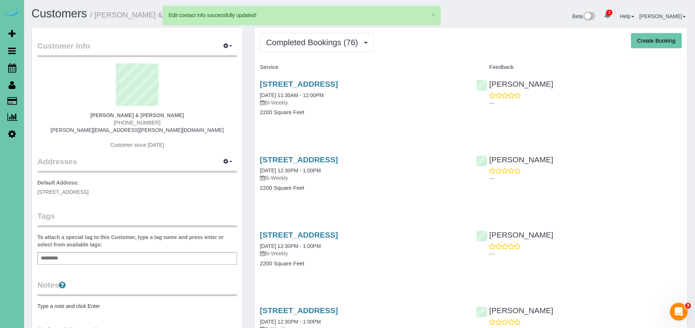
scroll to position [1, 0]
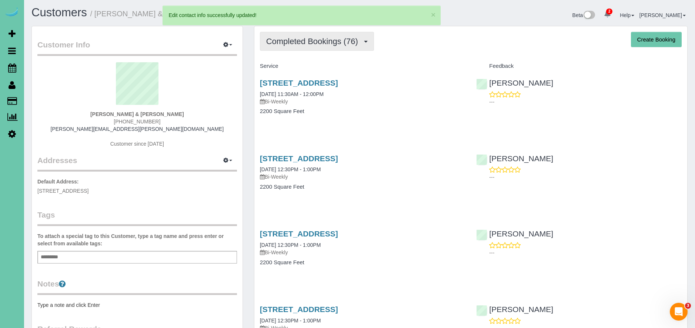
click at [346, 48] on button "Completed Bookings (76)" at bounding box center [317, 41] width 114 height 19
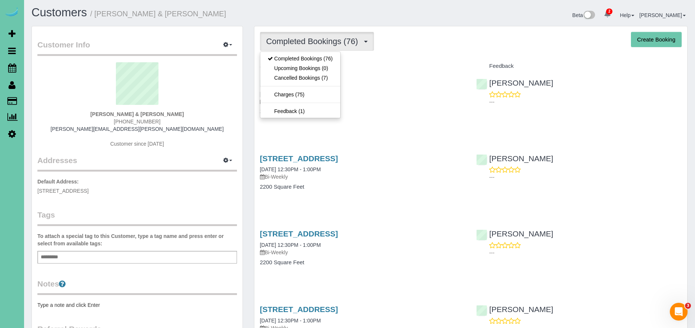
click at [393, 71] on div "Service" at bounding box center [363, 66] width 217 height 13
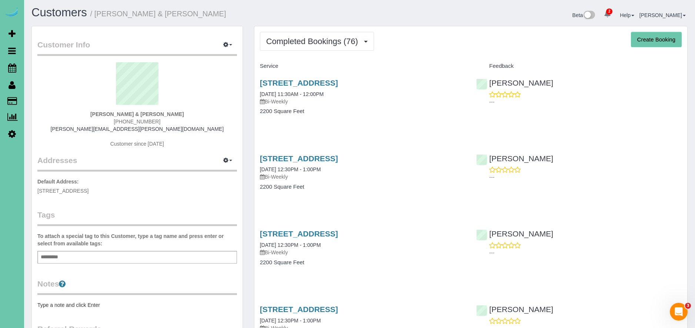
drag, startPoint x: 662, startPoint y: 37, endPoint x: 641, endPoint y: 38, distance: 20.8
click at [662, 37] on button "Create Booking" at bounding box center [656, 40] width 51 height 16
select select "NE"
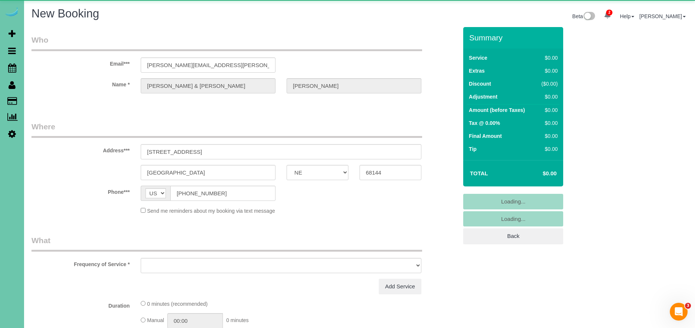
select select "object:13258"
select select "string:fspay-a91acae8-7ae3-4fb6-8d3e-f7419f00099f"
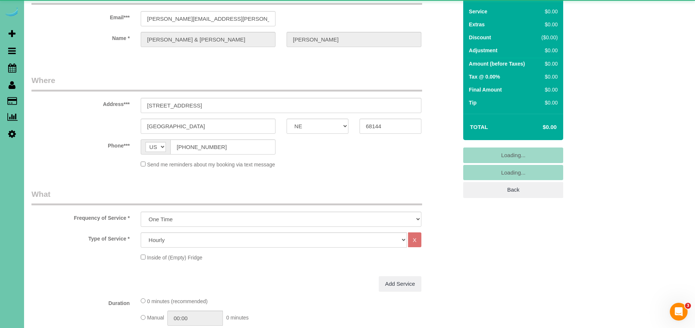
scroll to position [53, 0]
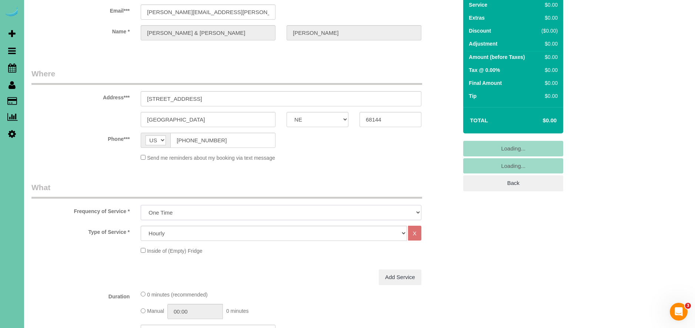
click at [170, 215] on select "One Time Weekly (0% for the First Booking) Bi-Weekly (0% for the First Booking)…" at bounding box center [281, 212] width 281 height 15
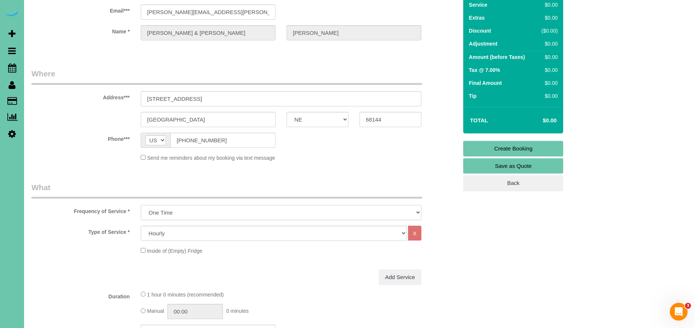
select select "object:13264"
click at [141, 205] on select "One Time Weekly (0% for the First Booking) Bi-Weekly (0% for the First Booking)…" at bounding box center [281, 212] width 281 height 15
click at [173, 237] on select "Hourly 2.5 Hour Custom Clean 3.5 Hour Custom Clean commercial 1000 Square Feet …" at bounding box center [274, 233] width 266 height 15
select select "160"
click at [141, 226] on select "Hourly 2.5 Hour Custom Clean 3.5 Hour Custom Clean commercial 1000 Square Feet …" at bounding box center [274, 233] width 266 height 15
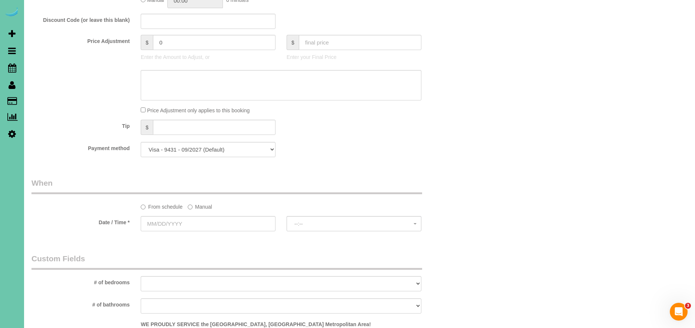
scroll to position [358, 0]
click at [203, 201] on label "Manual" at bounding box center [200, 203] width 24 height 10
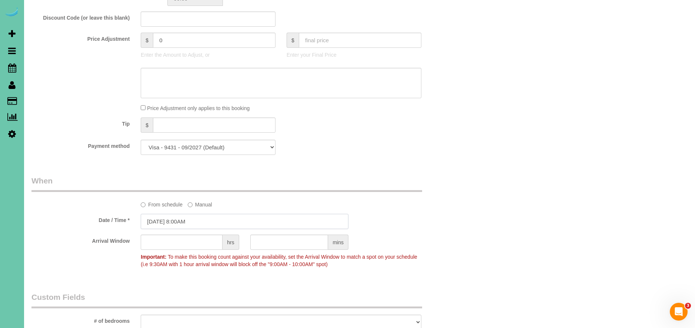
click at [167, 220] on input "[DATE] 8:00AM" at bounding box center [245, 221] width 208 height 15
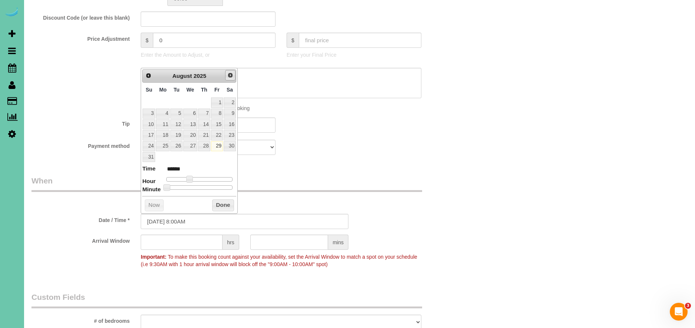
click at [233, 76] on span "Next" at bounding box center [230, 75] width 6 height 6
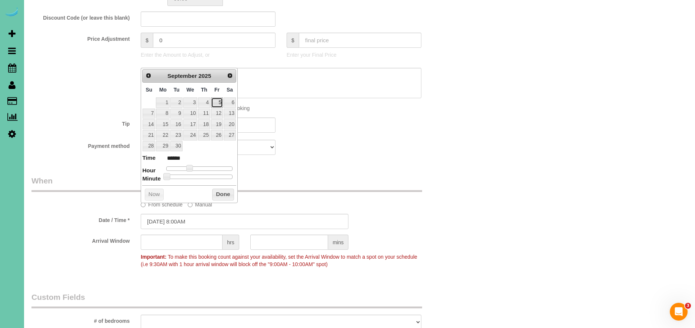
click at [220, 102] on link "5" at bounding box center [217, 102] width 12 height 10
type input "[DATE] 9:00AM"
type input "******"
type input "[DATE] 10:00AM"
type input "*******"
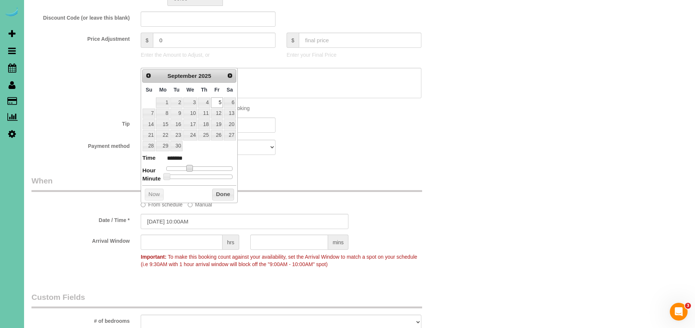
type input "[DATE] 11:00AM"
type input "*******"
type input "[DATE] 12:00PM"
type input "*******"
type input "[DATE] 11:00AM"
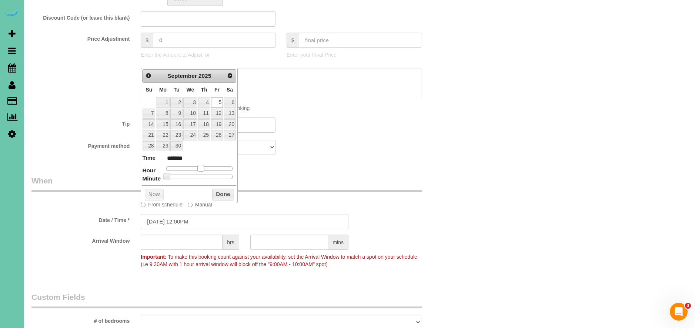
type input "*******"
drag, startPoint x: 190, startPoint y: 167, endPoint x: 172, endPoint y: 177, distance: 20.4
click at [200, 168] on span at bounding box center [198, 168] width 7 height 7
type input "[DATE] 11:05AM"
type input "*******"
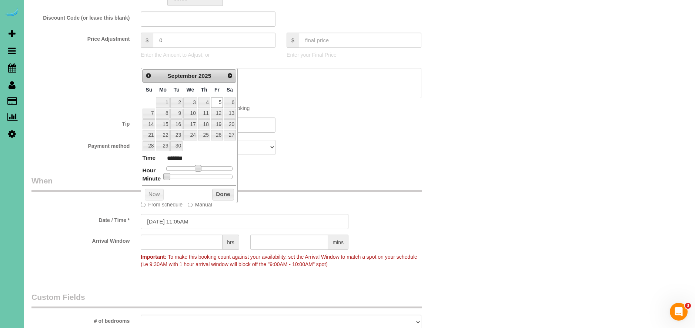
type input "[DATE] 11:10AM"
type input "*******"
type input "[DATE] 11:15AM"
type input "*******"
type input "[DATE] 11:20AM"
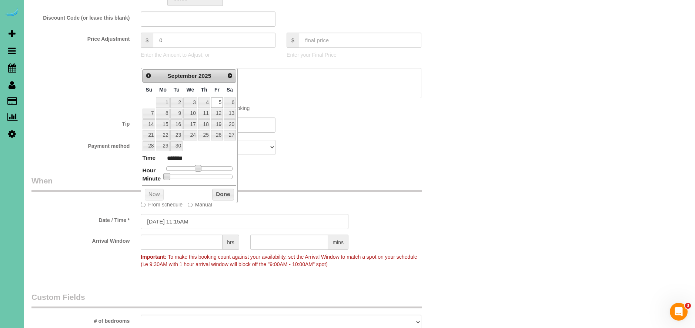
type input "*******"
type input "[DATE] 11:25AM"
type input "*******"
type input "[DATE] 11:30AM"
type input "*******"
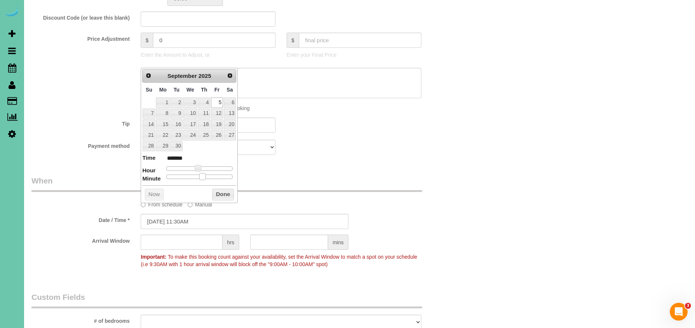
drag, startPoint x: 166, startPoint y: 177, endPoint x: 229, endPoint y: 206, distance: 69.8
click at [203, 180] on div "Prev Next [DATE] Su Mo Tu We Th Fr Sa 1 2 3 4 5 6 7 8 9 10 11 12 13 14 15 16 17…" at bounding box center [189, 135] width 97 height 135
drag, startPoint x: 230, startPoint y: 196, endPoint x: 212, endPoint y: 212, distance: 23.9
click at [229, 196] on button "Done" at bounding box center [223, 195] width 22 height 12
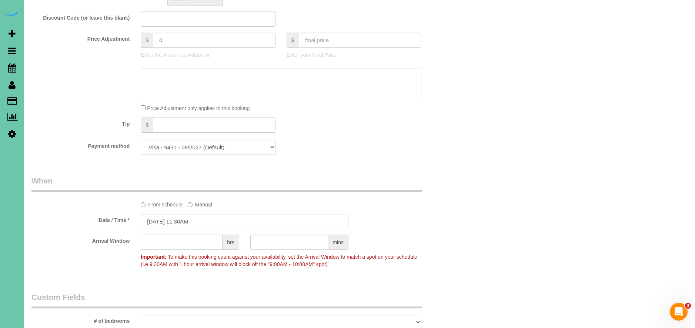
click at [200, 238] on input "text" at bounding box center [182, 242] width 82 height 15
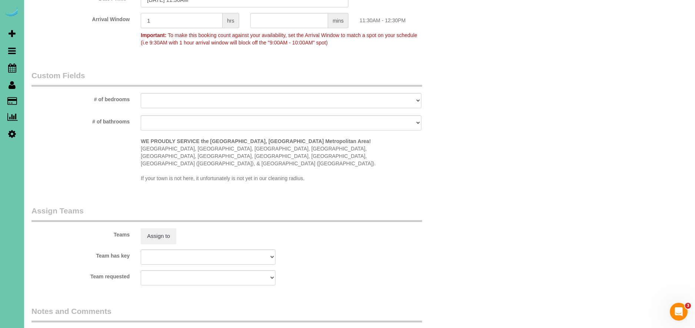
scroll to position [599, 0]
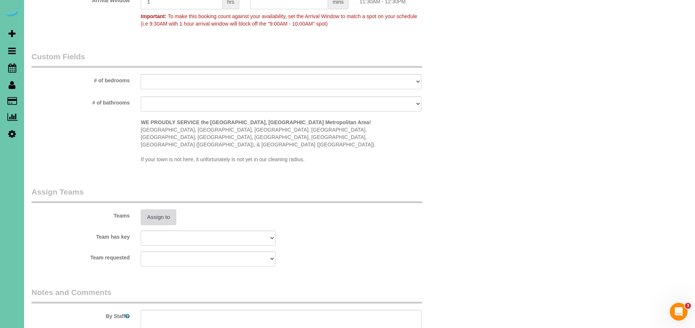
type input "1"
click at [150, 209] on button "Assign to" at bounding box center [159, 217] width 36 height 16
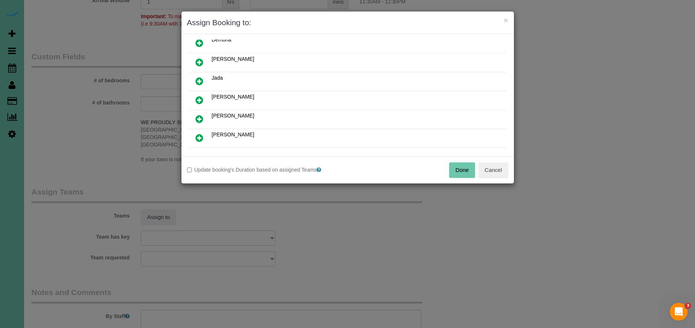
click at [197, 99] on icon at bounding box center [200, 100] width 8 height 9
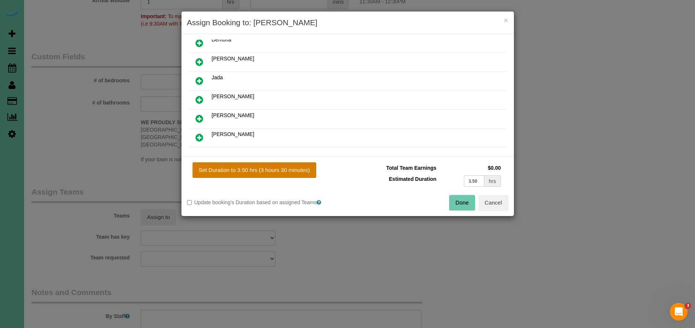
click at [256, 162] on button "Set Duration to 3.50 hrs (3 hours 30 minutes)" at bounding box center [255, 170] width 124 height 16
type input "3.50"
click at [452, 205] on button "Done" at bounding box center [462, 203] width 26 height 16
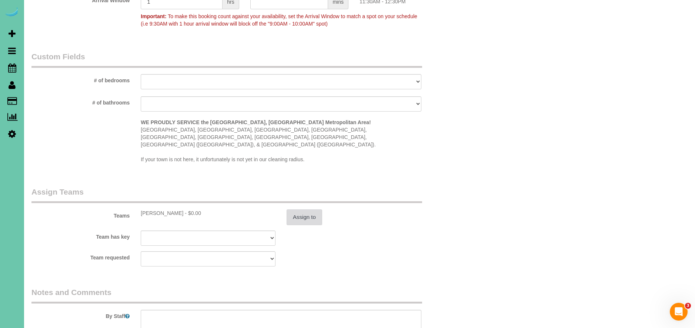
scroll to position [694, 0]
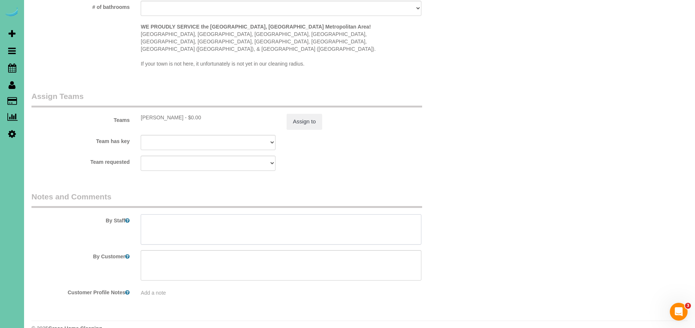
click at [180, 216] on textarea at bounding box center [281, 229] width 281 height 30
paste textarea "* Expected Completion (Based on Home Condition Rating 1–10): -If home is rated …"
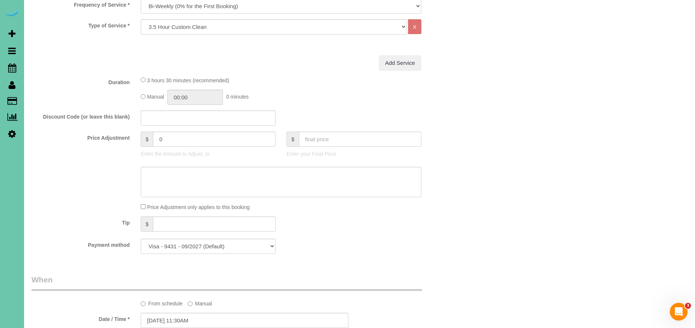
scroll to position [0, 0]
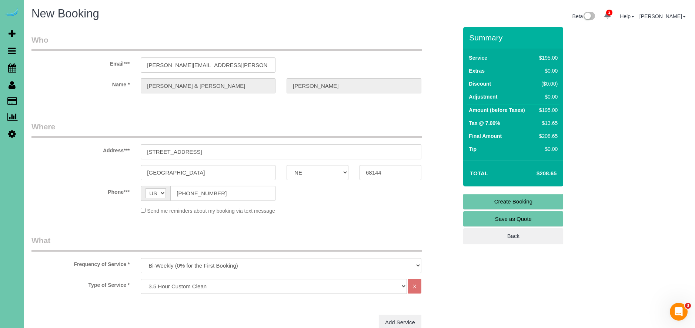
type textarea "1. credit 2. client home 3. Biweekly recurring - 3.5 custom clean - new home 4.…"
click at [528, 200] on link "Create Booking" at bounding box center [513, 202] width 100 height 16
